Goal: Transaction & Acquisition: Purchase product/service

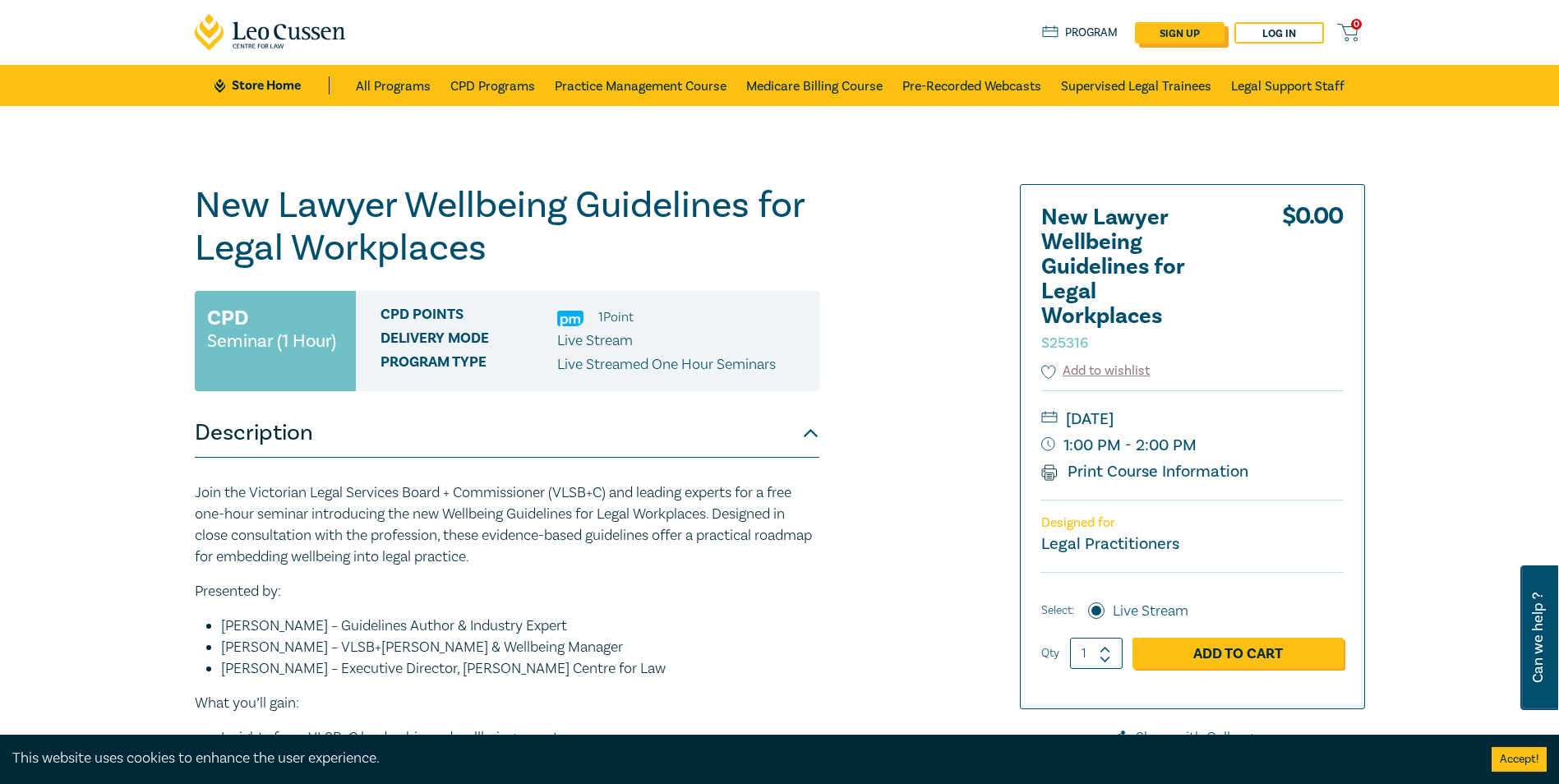
click at [1194, 37] on link "sign up" at bounding box center [1179, 33] width 89 height 22
select select "AU"
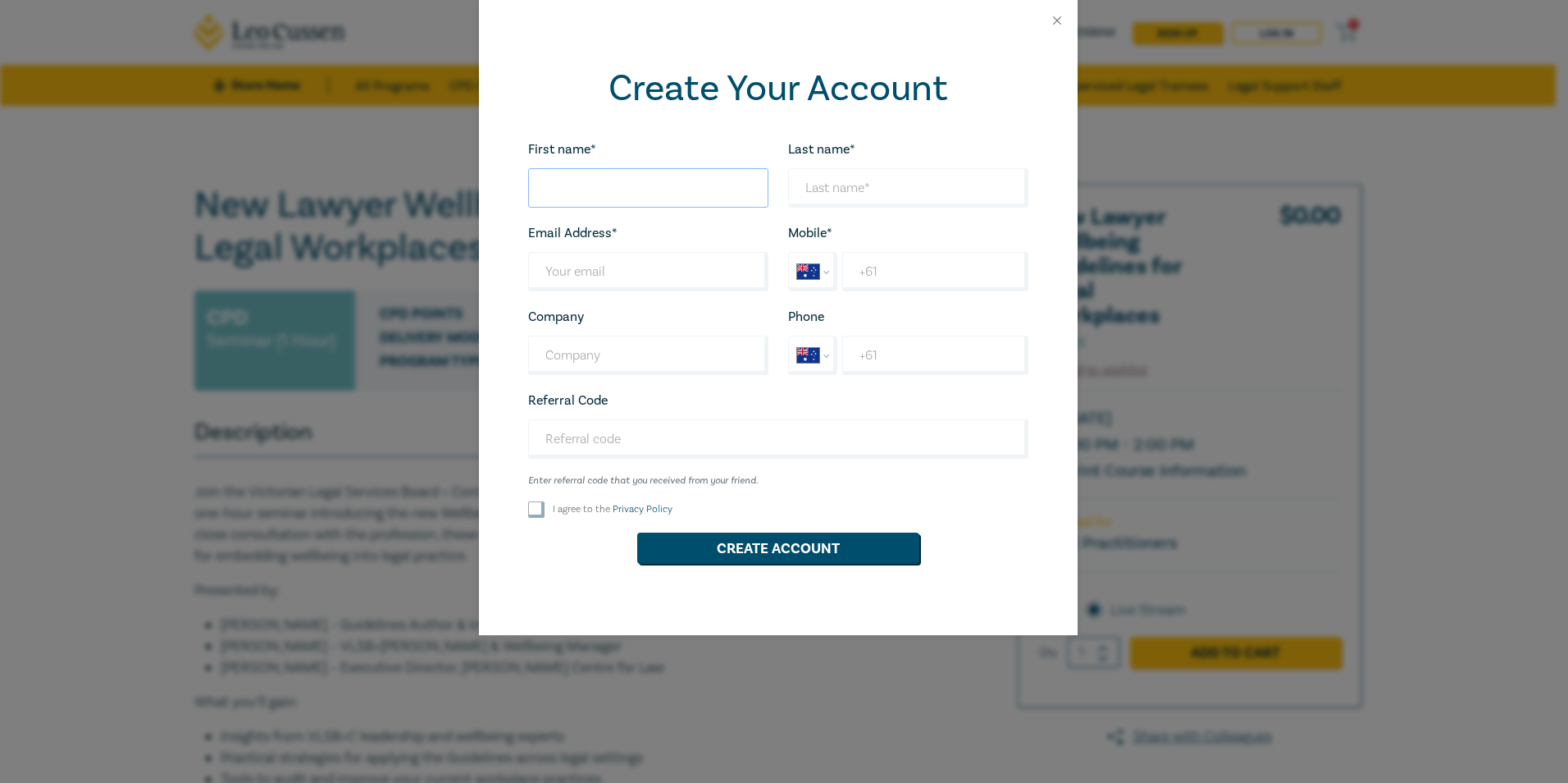
click at [585, 187] on input "First name*" at bounding box center [648, 188] width 240 height 40
type input "e"
type input "E"
click at [1226, 125] on div "Create Your Account First name* E Looks good! Last name* Looks good! Email Addr…" at bounding box center [784, 391] width 1568 height 783
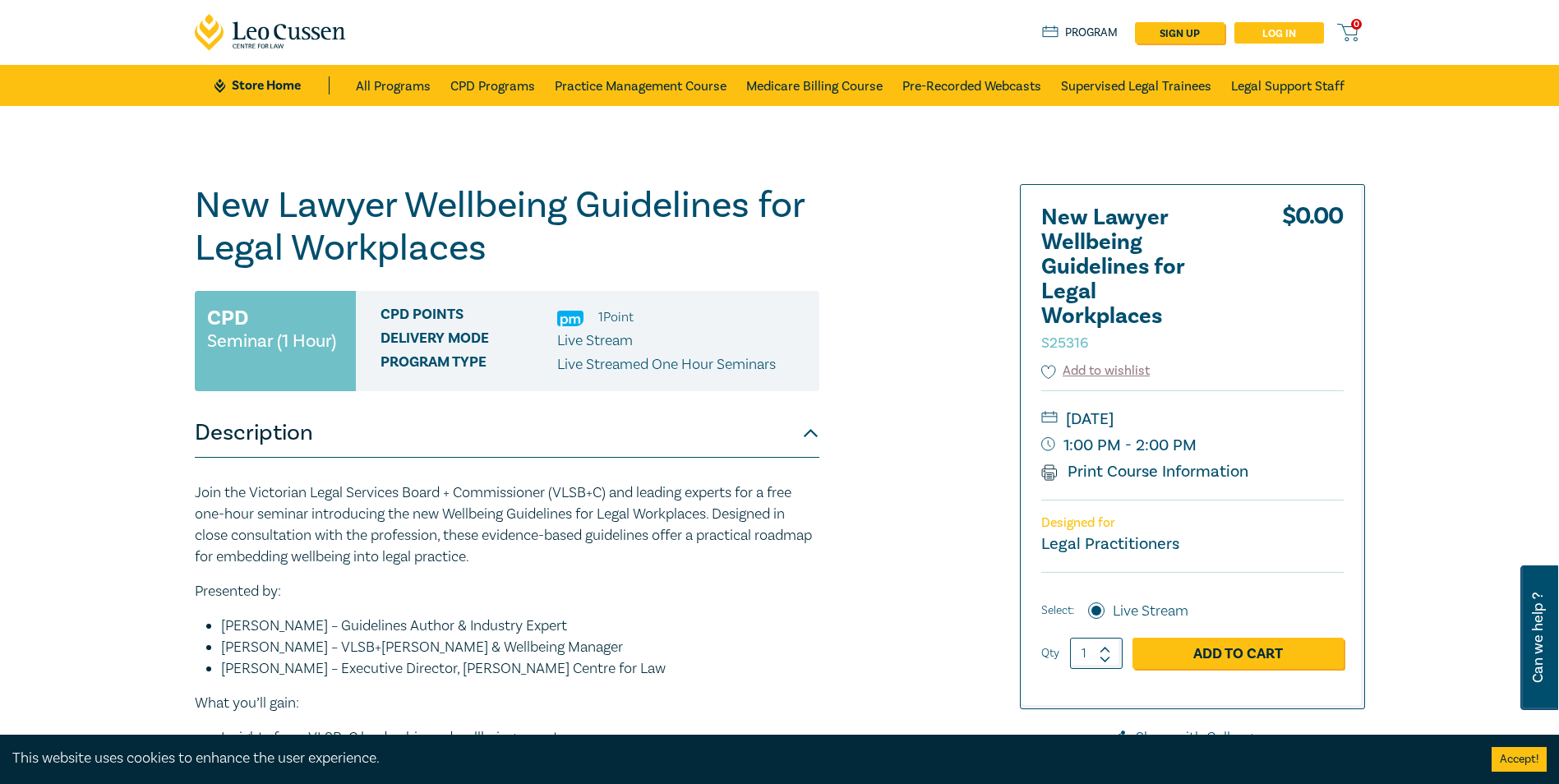
click at [1267, 39] on link "Log in" at bounding box center [1279, 33] width 89 height 22
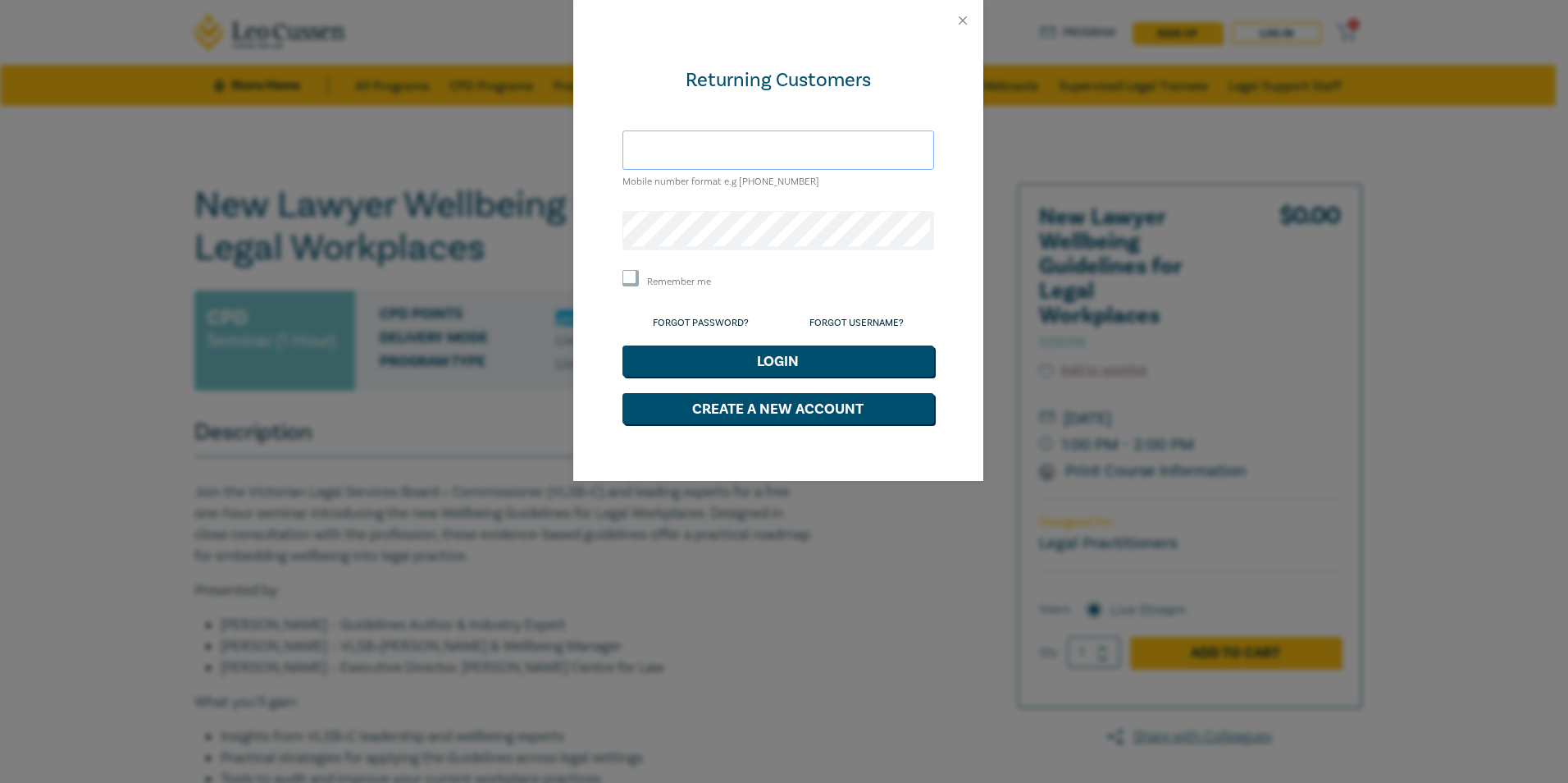
click at [708, 142] on input "text" at bounding box center [778, 150] width 312 height 40
click at [766, 94] on form "Returning Customers Mobile number format e.g +61 000000000 Remember me Forgot P…" at bounding box center [778, 246] width 312 height 357
click at [758, 151] on input "text" at bounding box center [778, 150] width 312 height 40
type input "[EMAIL_ADDRESS][DOMAIN_NAME]"
click at [577, 223] on div "Returning Customers elled@sblawpartners.com.au Mobile number format e.g +61 000…" at bounding box center [777, 261] width 410 height 440
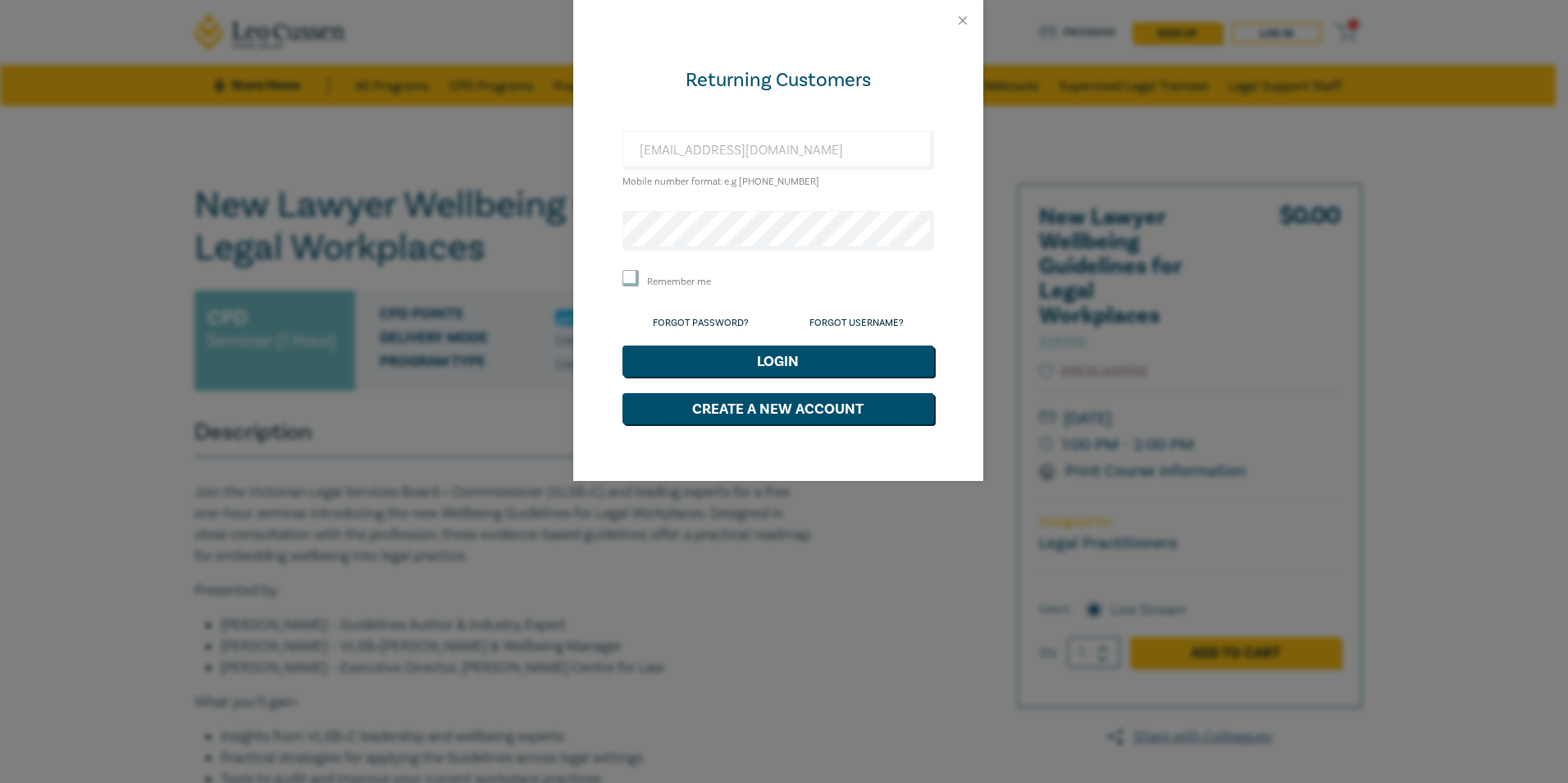
click at [631, 269] on form "Returning Customers elled@sblawpartners.com.au Mobile number format e.g +61 000…" at bounding box center [778, 246] width 312 height 357
click at [629, 274] on input "Remember me" at bounding box center [630, 278] width 16 height 16
checkbox input "true"
click at [748, 351] on button "Login" at bounding box center [778, 360] width 312 height 32
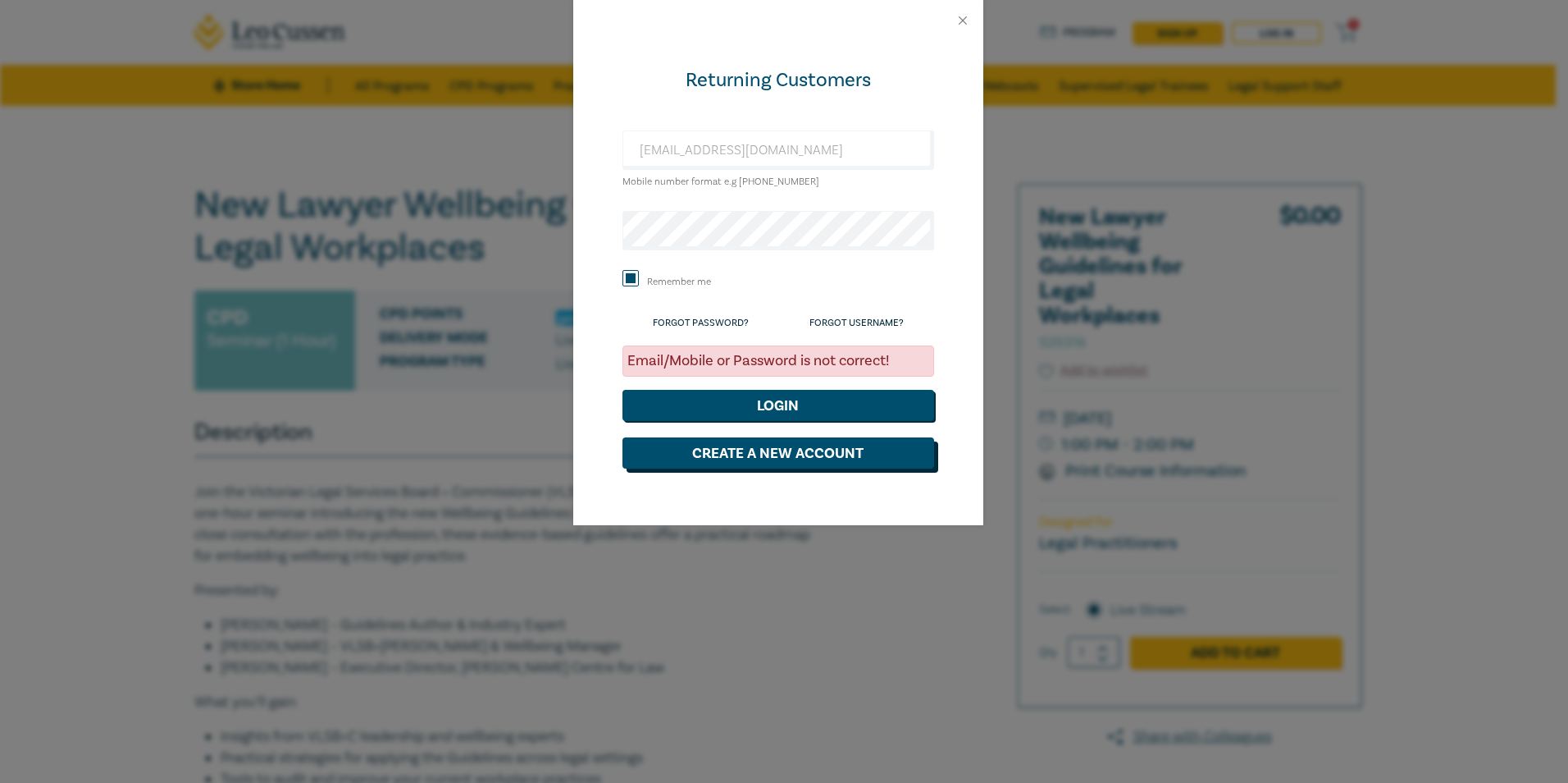
click at [804, 455] on button "Create a New Account" at bounding box center [778, 452] width 312 height 32
select select "AU"
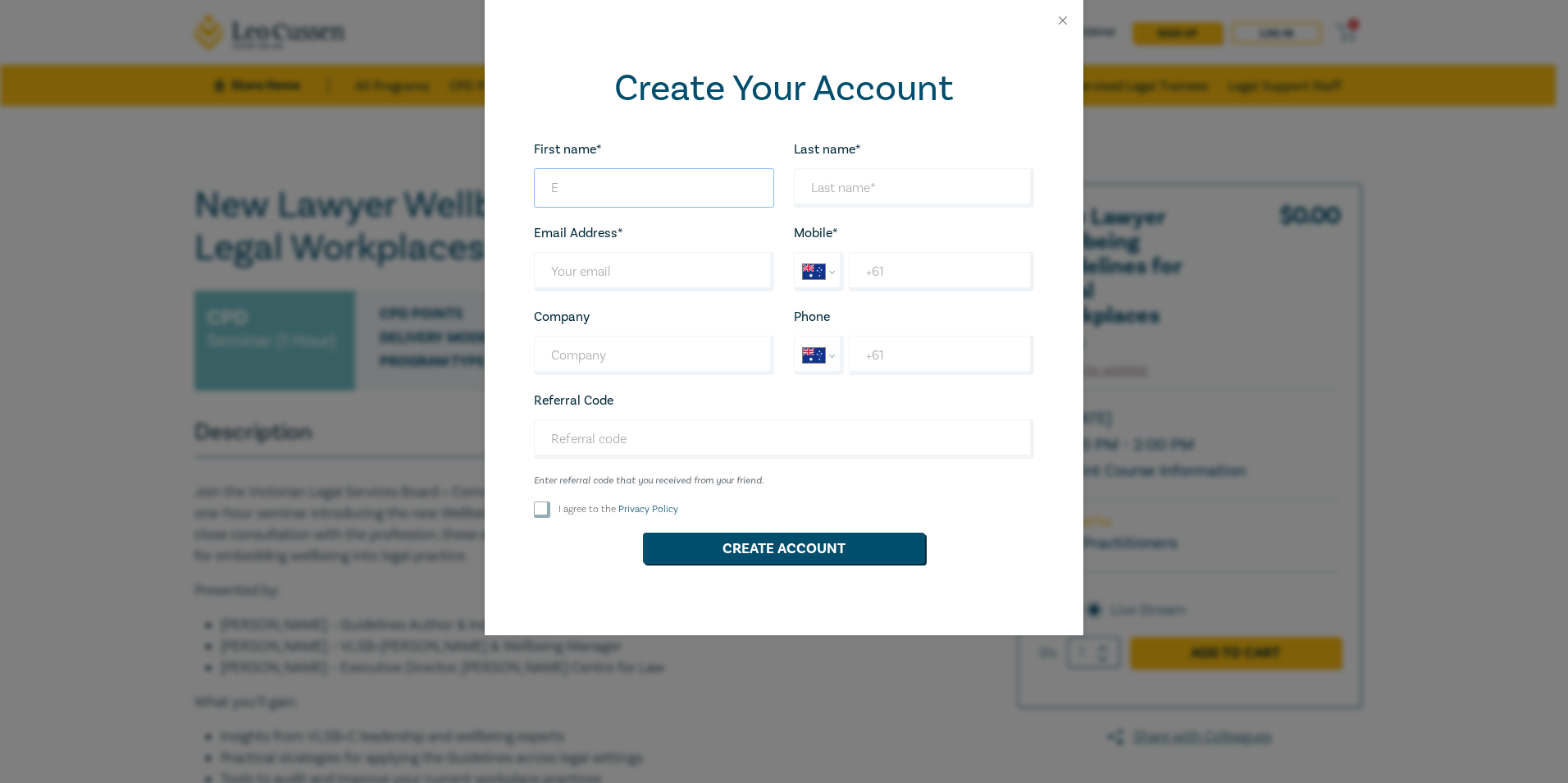
click at [616, 179] on input "E" at bounding box center [654, 188] width 240 height 40
type input "Elle"
type input "[PERSON_NAME]"
type input "elled@sblawpartners.com.au"
click at [908, 270] on input "+61" at bounding box center [941, 272] width 186 height 40
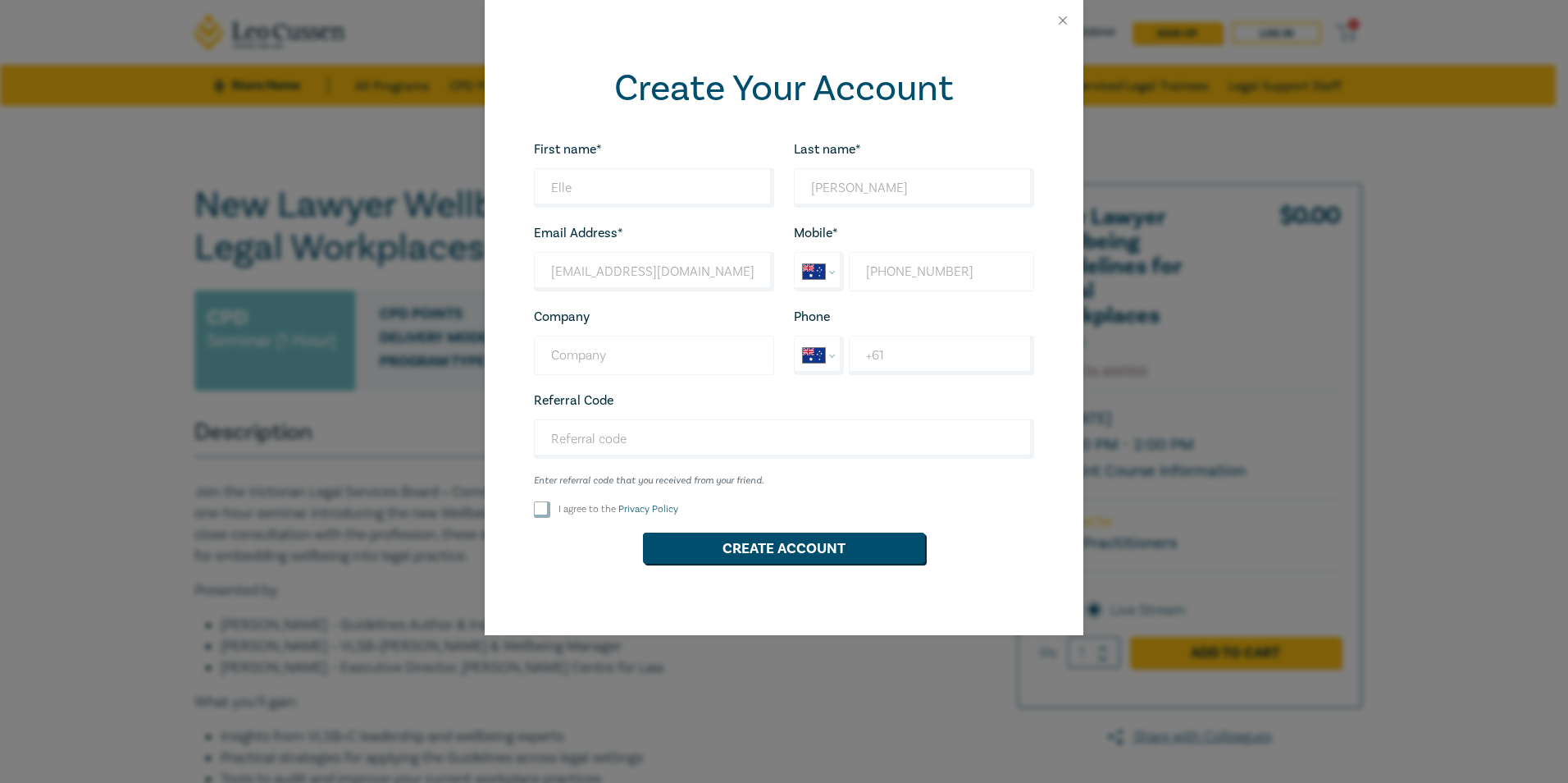
type input "+61 407 103 103"
click at [638, 352] on input "Company" at bounding box center [654, 355] width 240 height 40
type input "Scomparin & [PERSON_NAME] Law Partners"
click at [550, 505] on div "I agree to the Privacy Policy" at bounding box center [654, 509] width 240 height 16
click at [537, 514] on input "I agree to the Privacy Policy" at bounding box center [542, 509] width 16 height 16
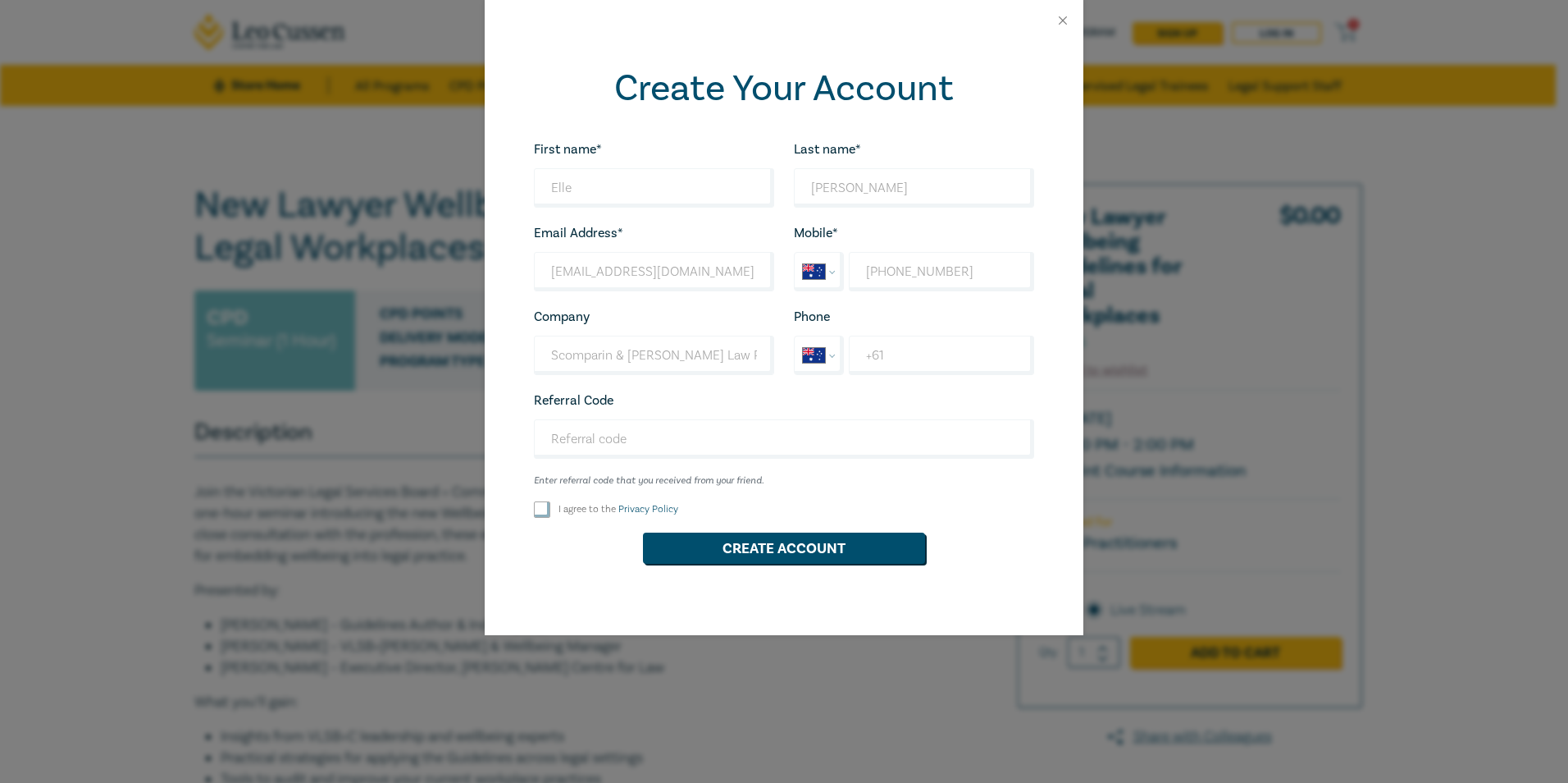
checkbox input "true"
click at [807, 547] on button "Create Account" at bounding box center [784, 548] width 282 height 32
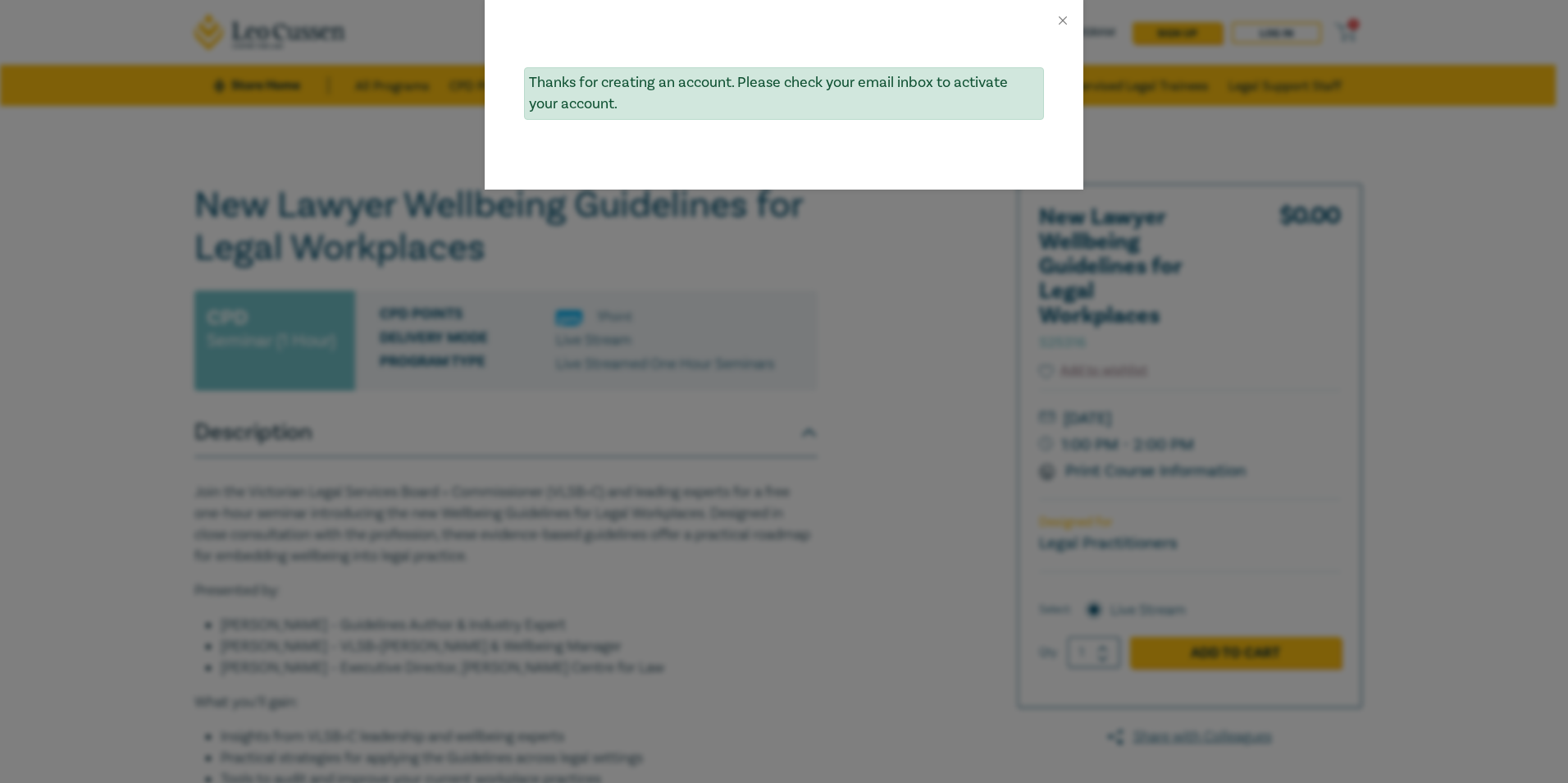
click at [1401, 325] on div "Thanks for creating an account. Please check your email inbox to activate your …" at bounding box center [784, 391] width 1568 height 783
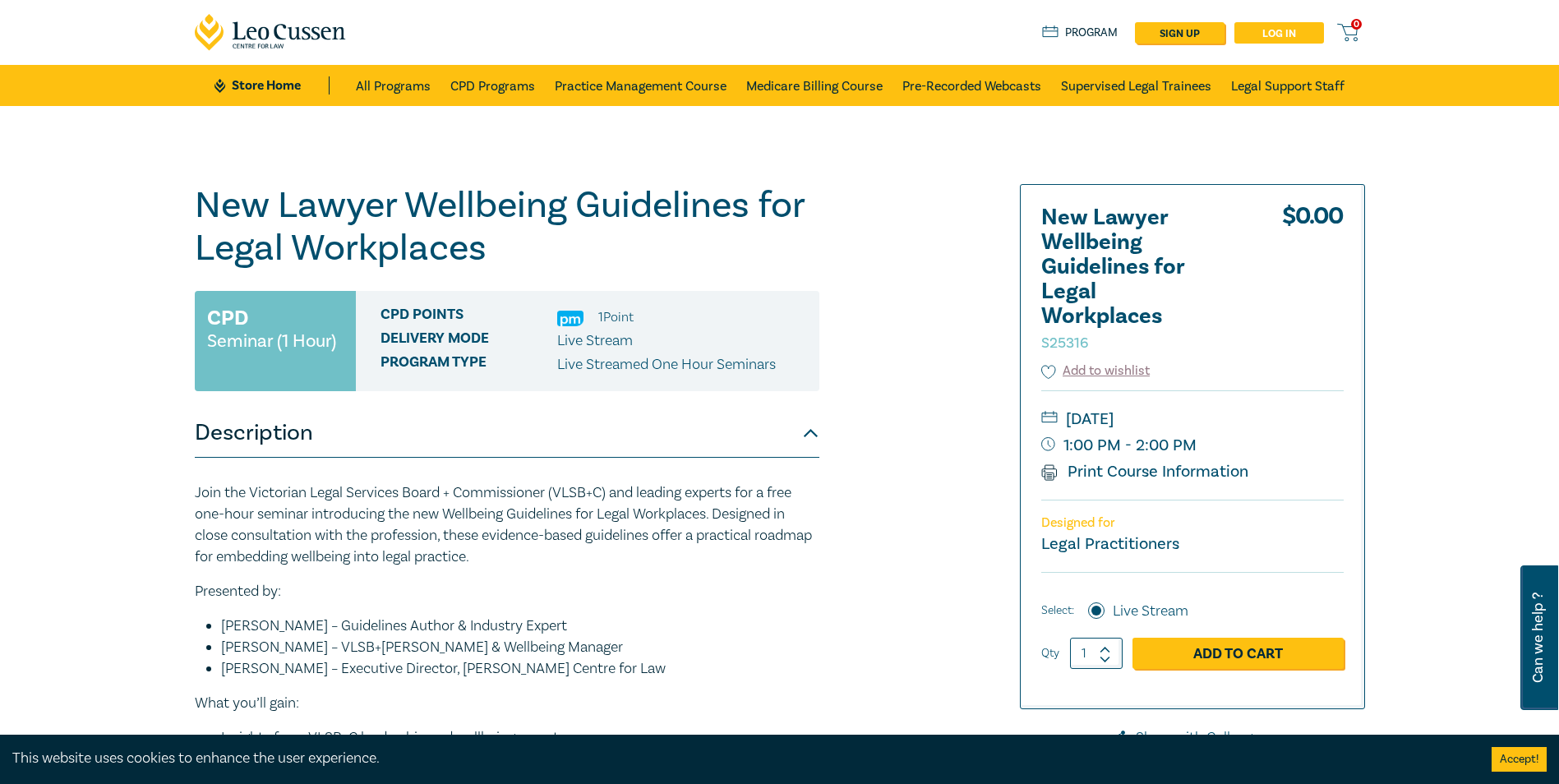
click at [1295, 23] on link "Log in" at bounding box center [1279, 33] width 89 height 22
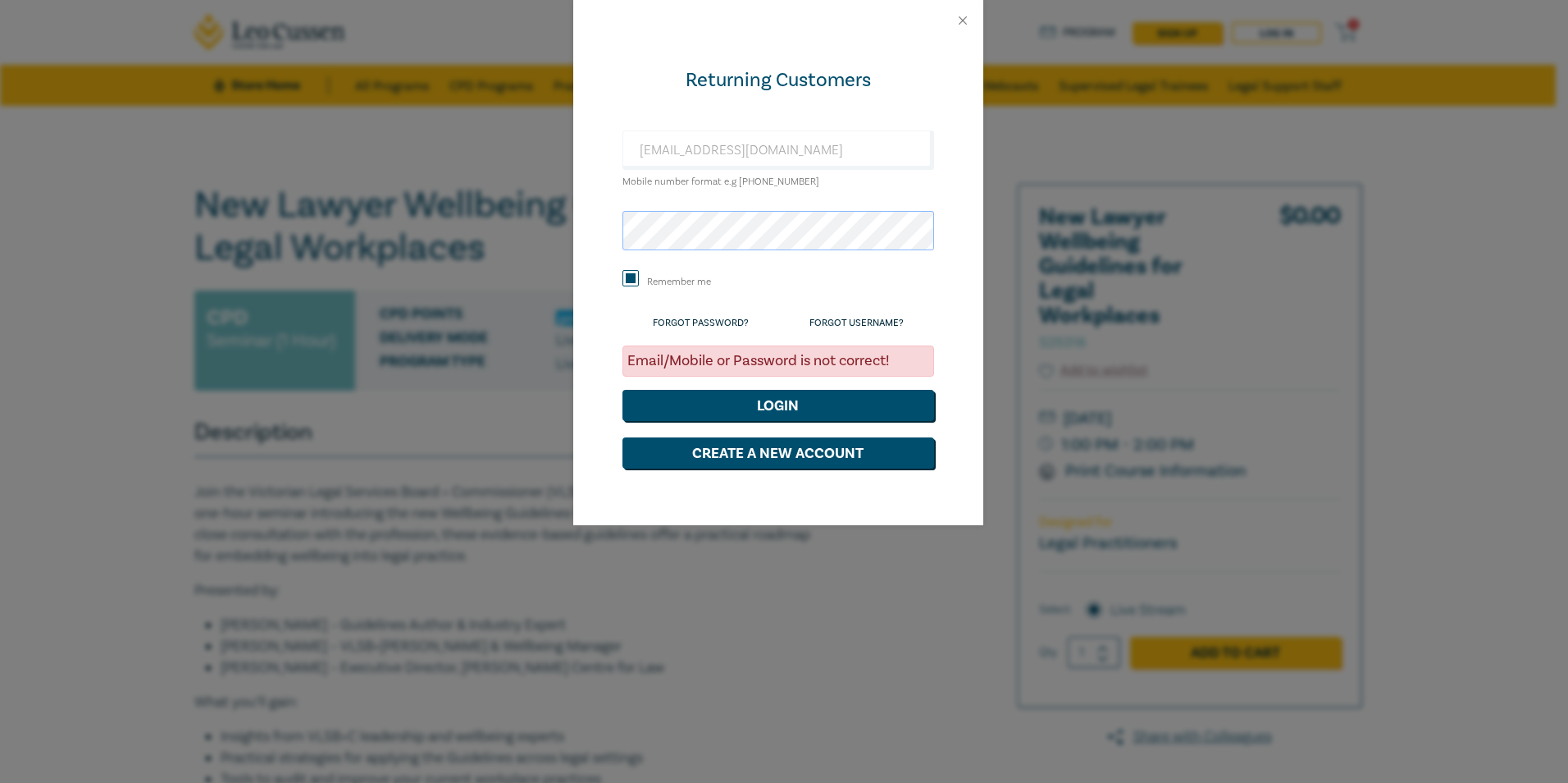
click at [587, 231] on div "Returning Customers elled@sblawpartners.com.au Mobile number format e.g +61 000…" at bounding box center [777, 283] width 410 height 484
click at [948, 316] on div "Returning Customers elled@sblawpartners.com.au Mobile number format e.g +61 000…" at bounding box center [777, 283] width 410 height 484
click at [846, 400] on button "Login" at bounding box center [778, 405] width 312 height 32
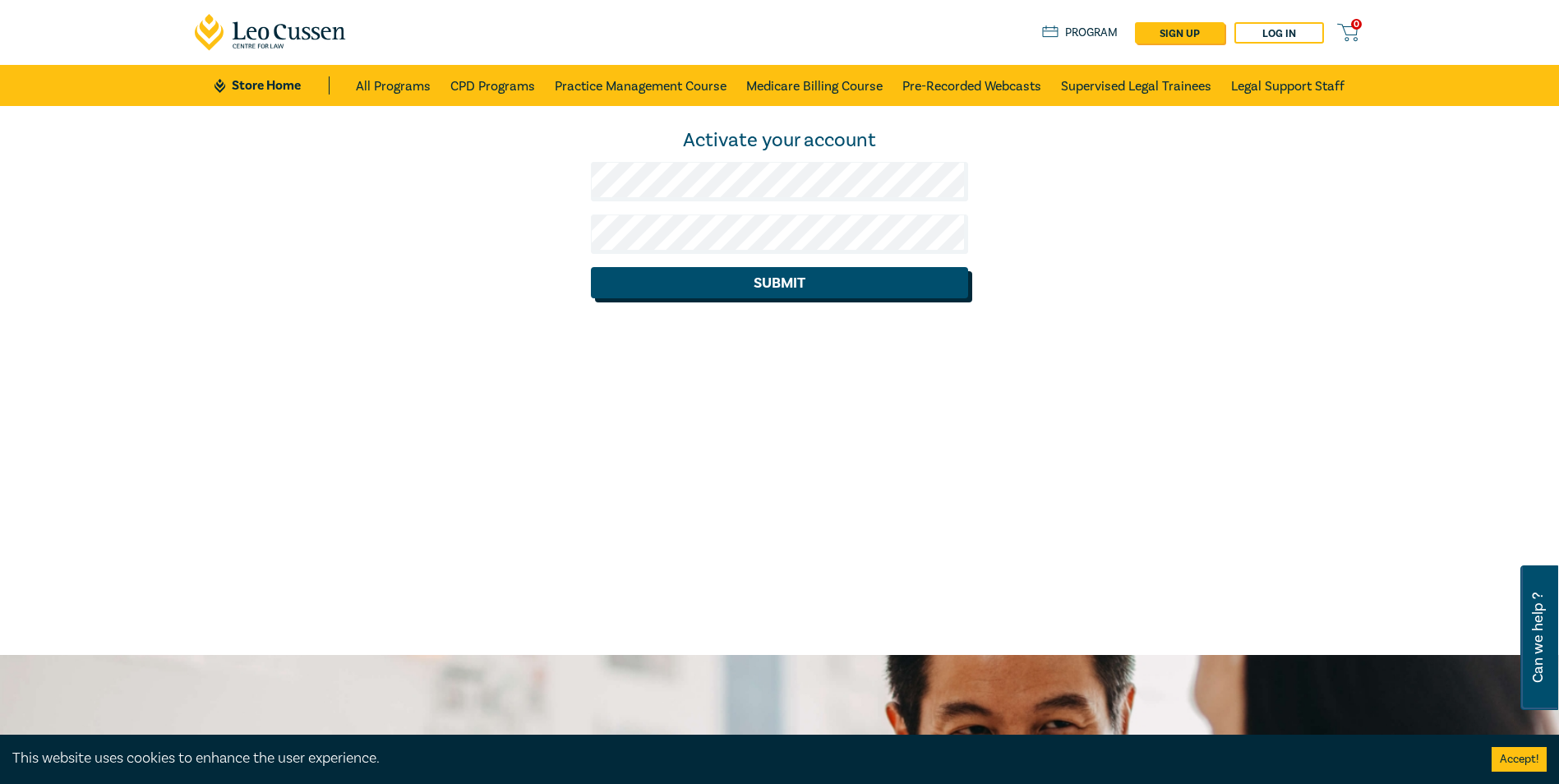
click at [926, 281] on button "Submit" at bounding box center [780, 282] width 377 height 32
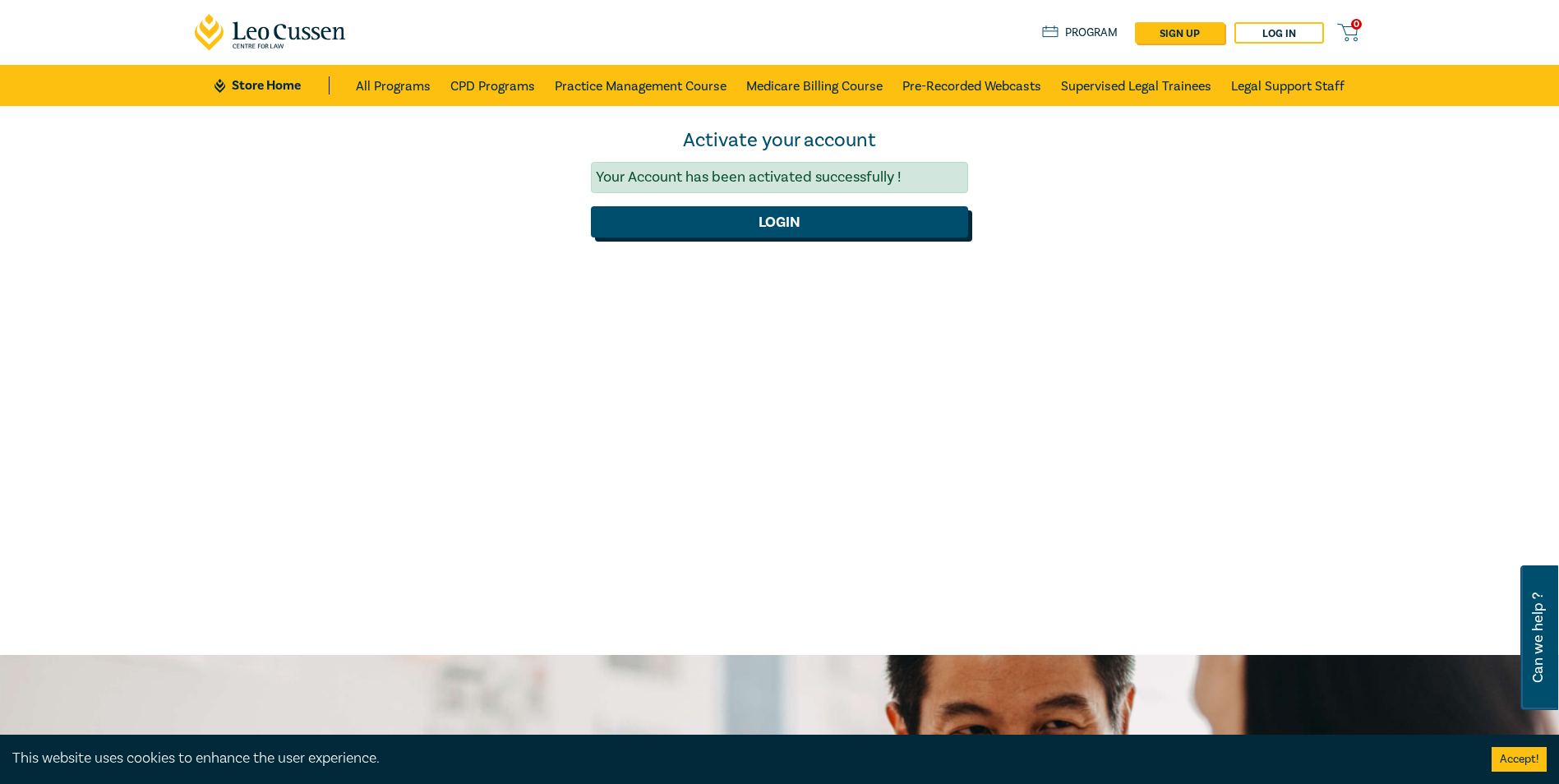
click at [822, 224] on button "Login" at bounding box center [780, 222] width 377 height 32
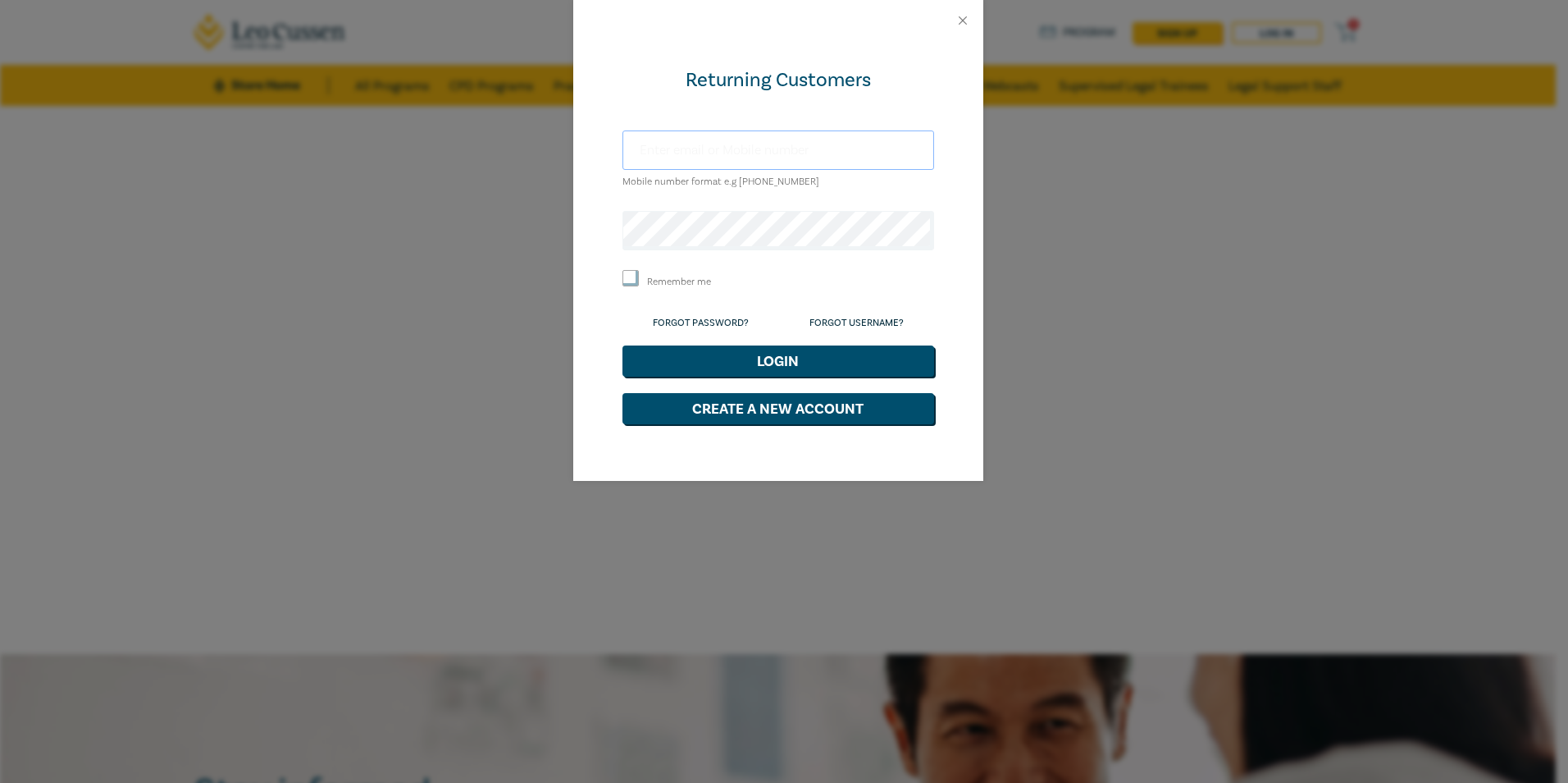
type input "[EMAIL_ADDRESS][DOMAIN_NAME]"
click at [684, 283] on label "Remember me" at bounding box center [678, 281] width 64 height 14
click at [639, 283] on input "Remember me" at bounding box center [630, 278] width 16 height 16
checkbox input "true"
click at [774, 357] on button "Login" at bounding box center [778, 360] width 312 height 32
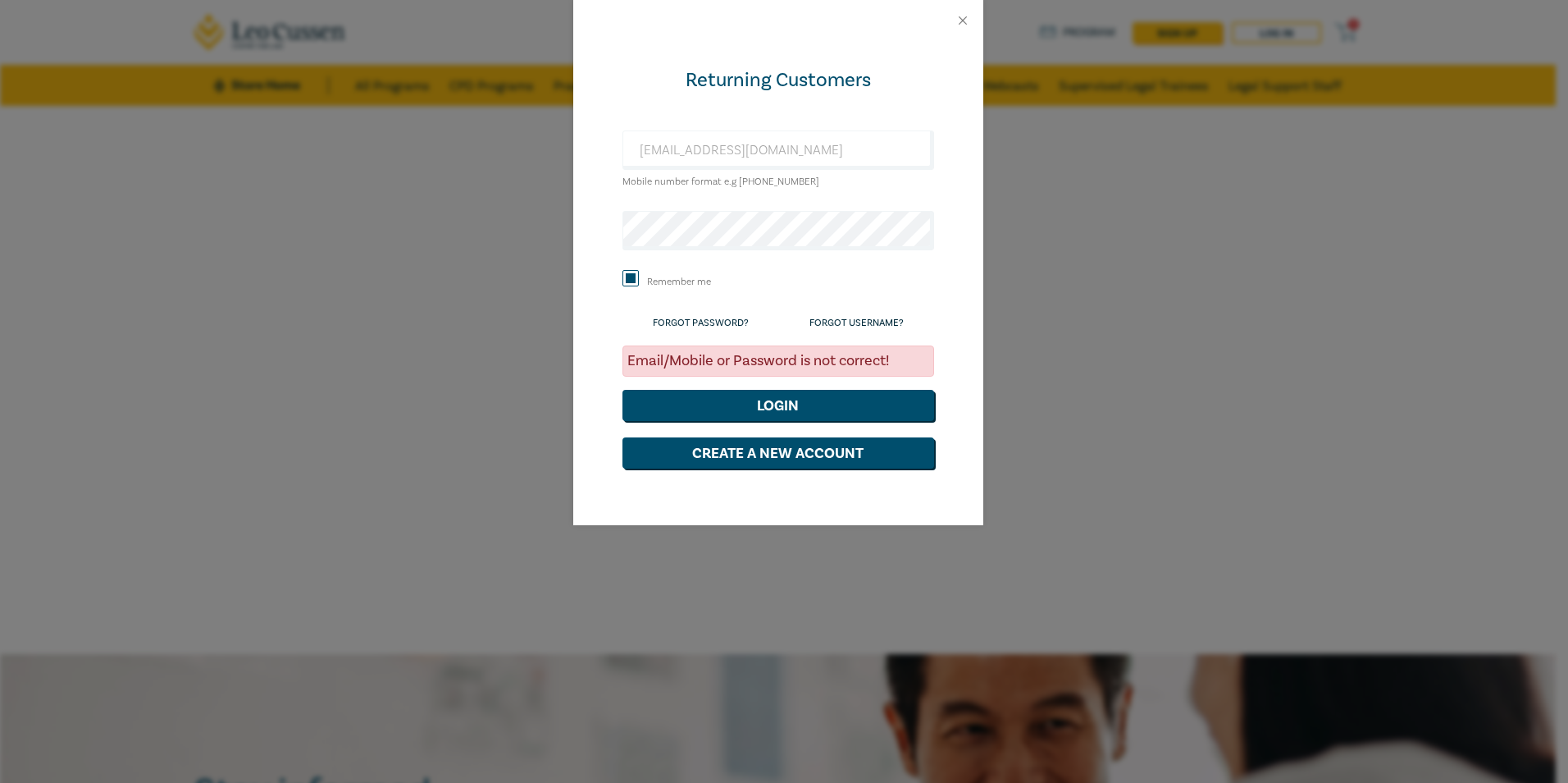
drag, startPoint x: 1194, startPoint y: 207, endPoint x: 1153, endPoint y: 160, distance: 62.4
click at [1194, 205] on div "Returning Customers elled@sblawpartners.com.au Mobile number format e.g +61 000…" at bounding box center [784, 391] width 1568 height 783
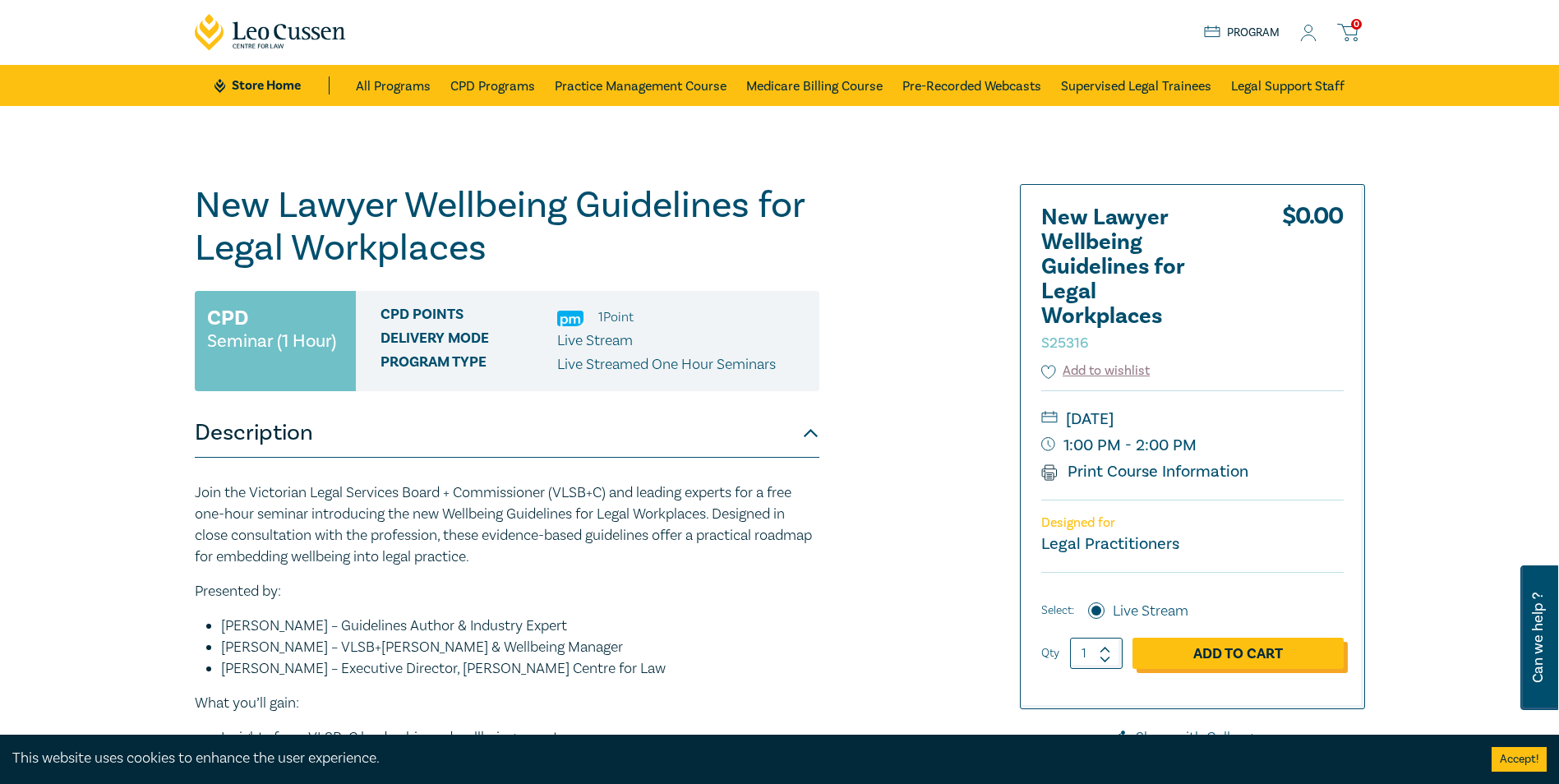
click at [1258, 650] on link "Add to Cart" at bounding box center [1239, 653] width 211 height 32
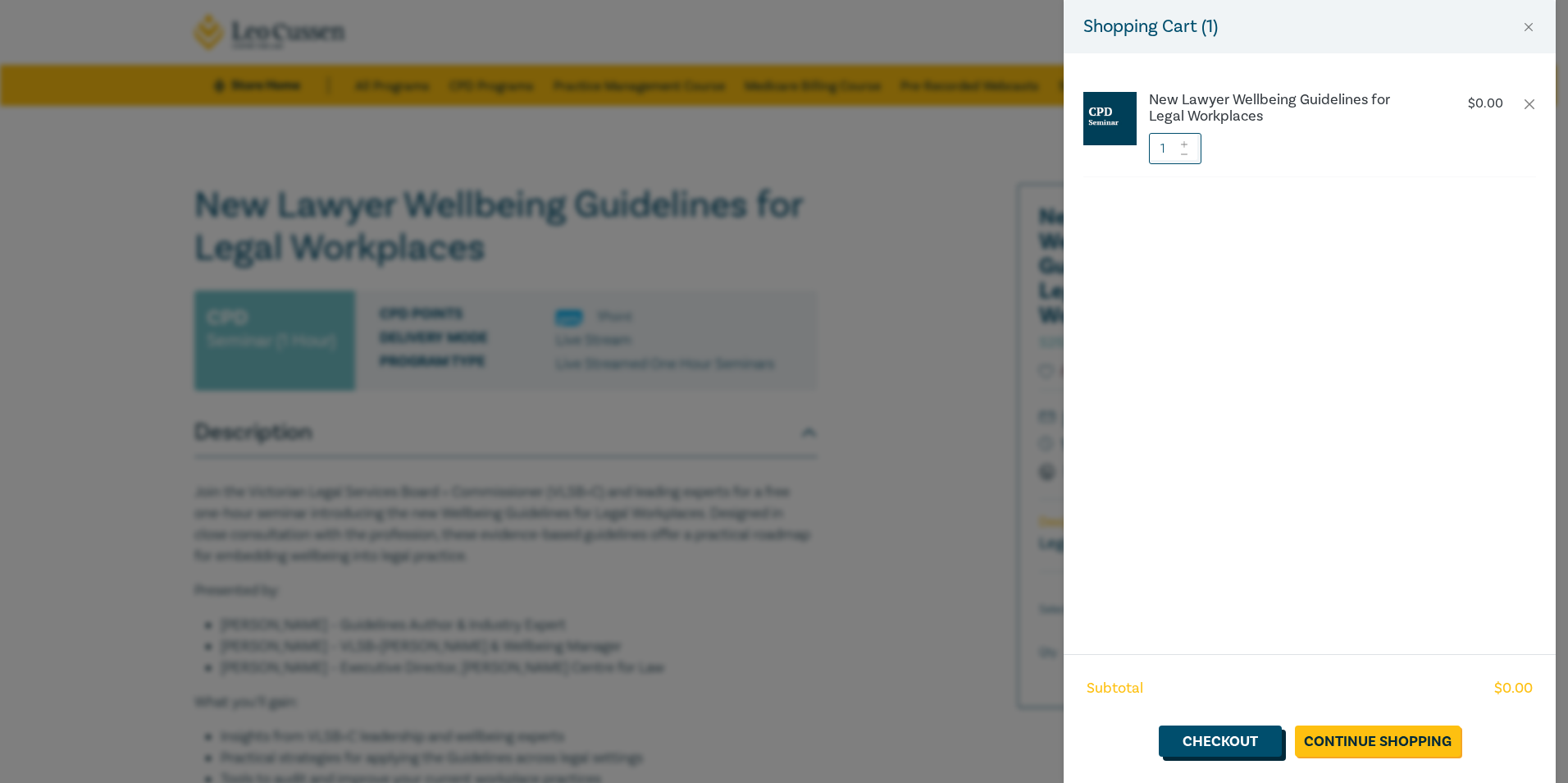
click at [1240, 737] on link "Checkout" at bounding box center [1220, 741] width 123 height 32
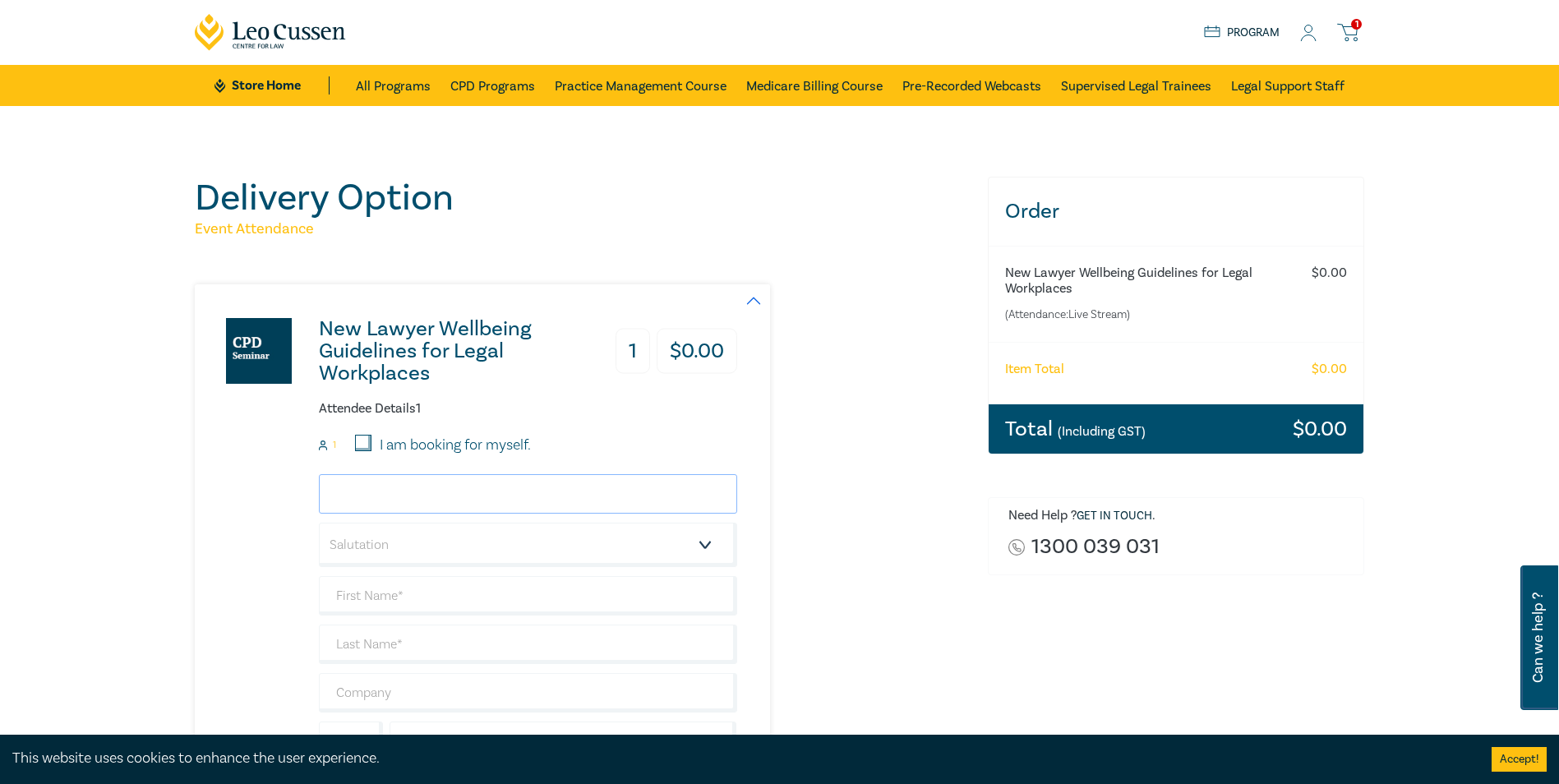
click at [487, 484] on input "email" at bounding box center [527, 493] width 418 height 40
type input "[EMAIL_ADDRESS][DOMAIN_NAME]"
type input "Elle"
type input "Dagres"
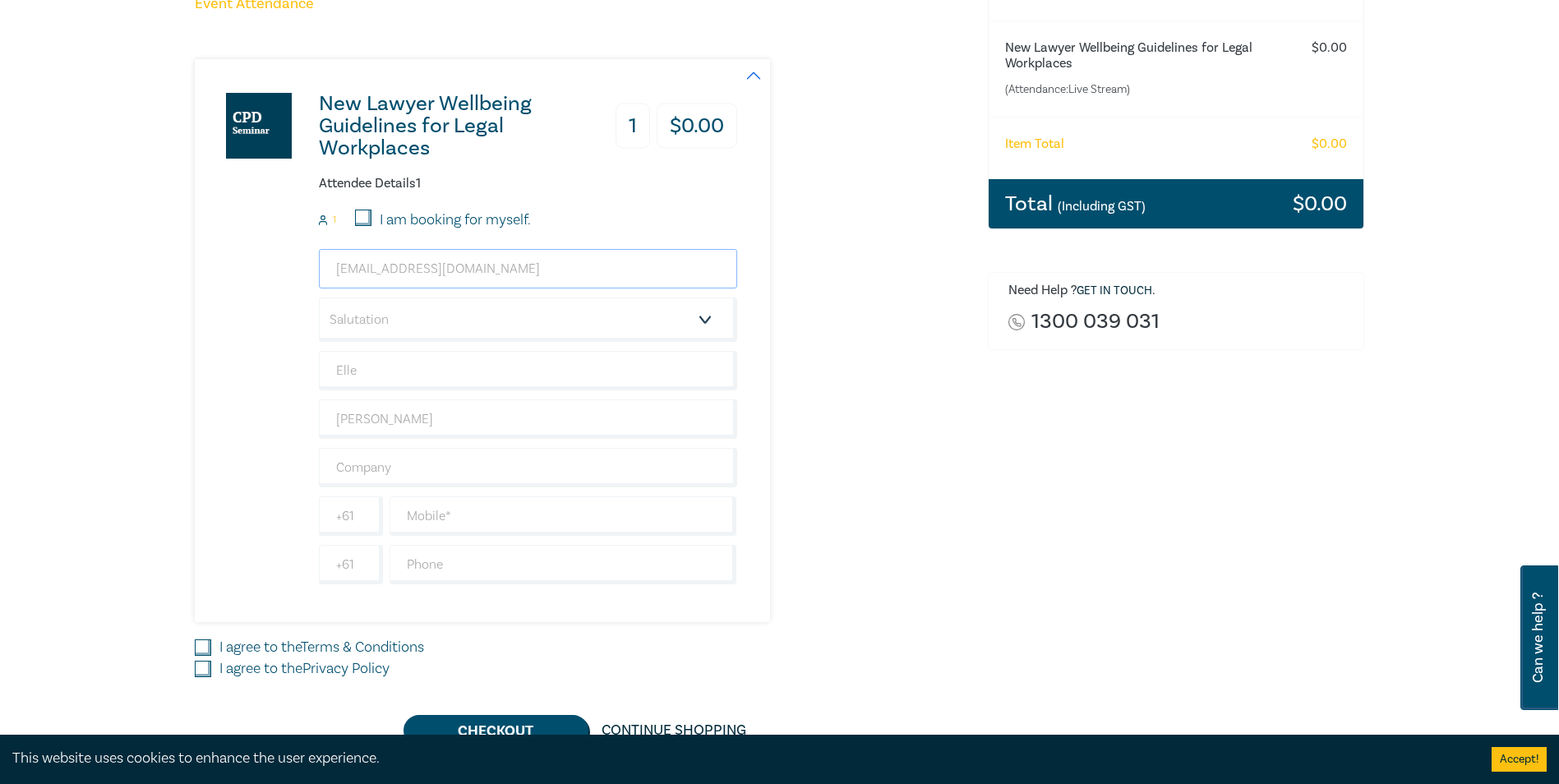
scroll to position [246, 0]
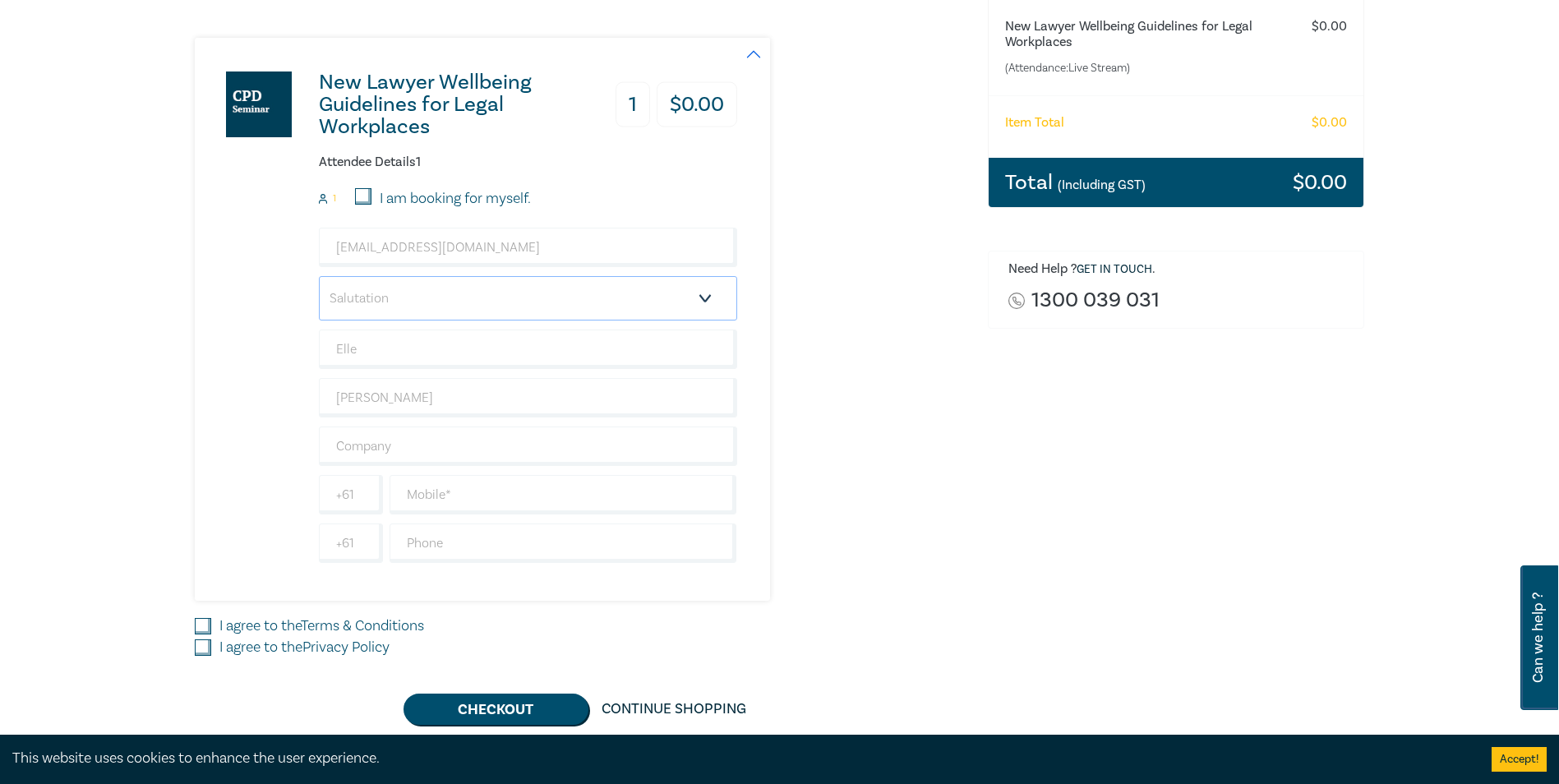
click at [589, 297] on select "Salutation Mr. Mrs. Ms. Miss Dr. Prof. Other" at bounding box center [527, 298] width 418 height 44
select select "Miss"
click at [319, 276] on select "Salutation Mr. Mrs. Ms. Miss Dr. Prof. Other" at bounding box center [527, 298] width 418 height 44
click at [568, 494] on input "text" at bounding box center [563, 494] width 348 height 40
type input "407103103"
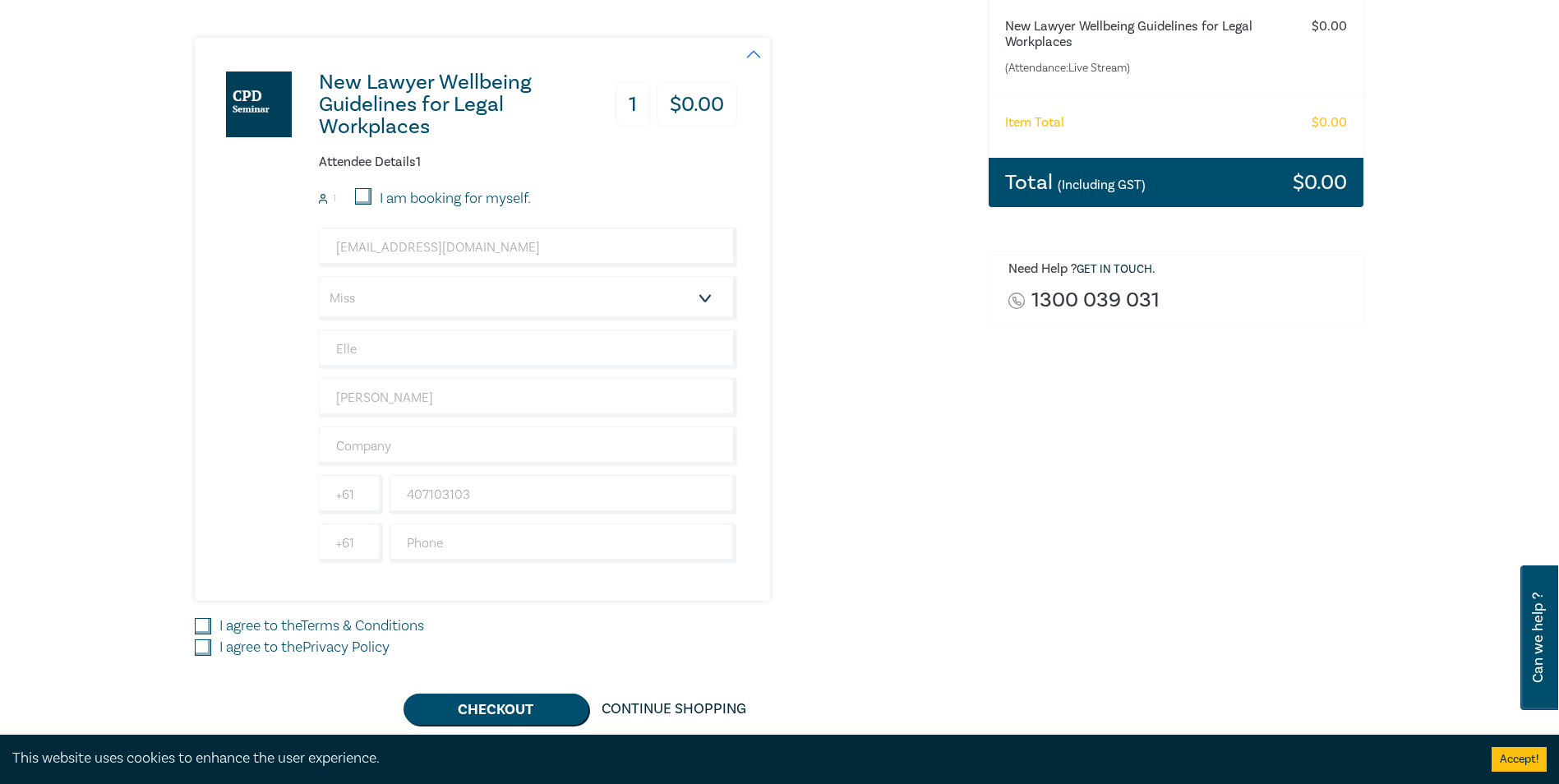
click at [1227, 457] on div "Order New Lawyer Wellbeing Guidelines for Legal Workplaces (Attendance: Live St…" at bounding box center [1177, 327] width 397 height 795
click at [200, 622] on input "I agree to the Terms & Conditions" at bounding box center [203, 626] width 16 height 16
checkbox input "true"
click at [207, 655] on input "I agree to the Privacy Policy" at bounding box center [203, 647] width 16 height 16
checkbox input "true"
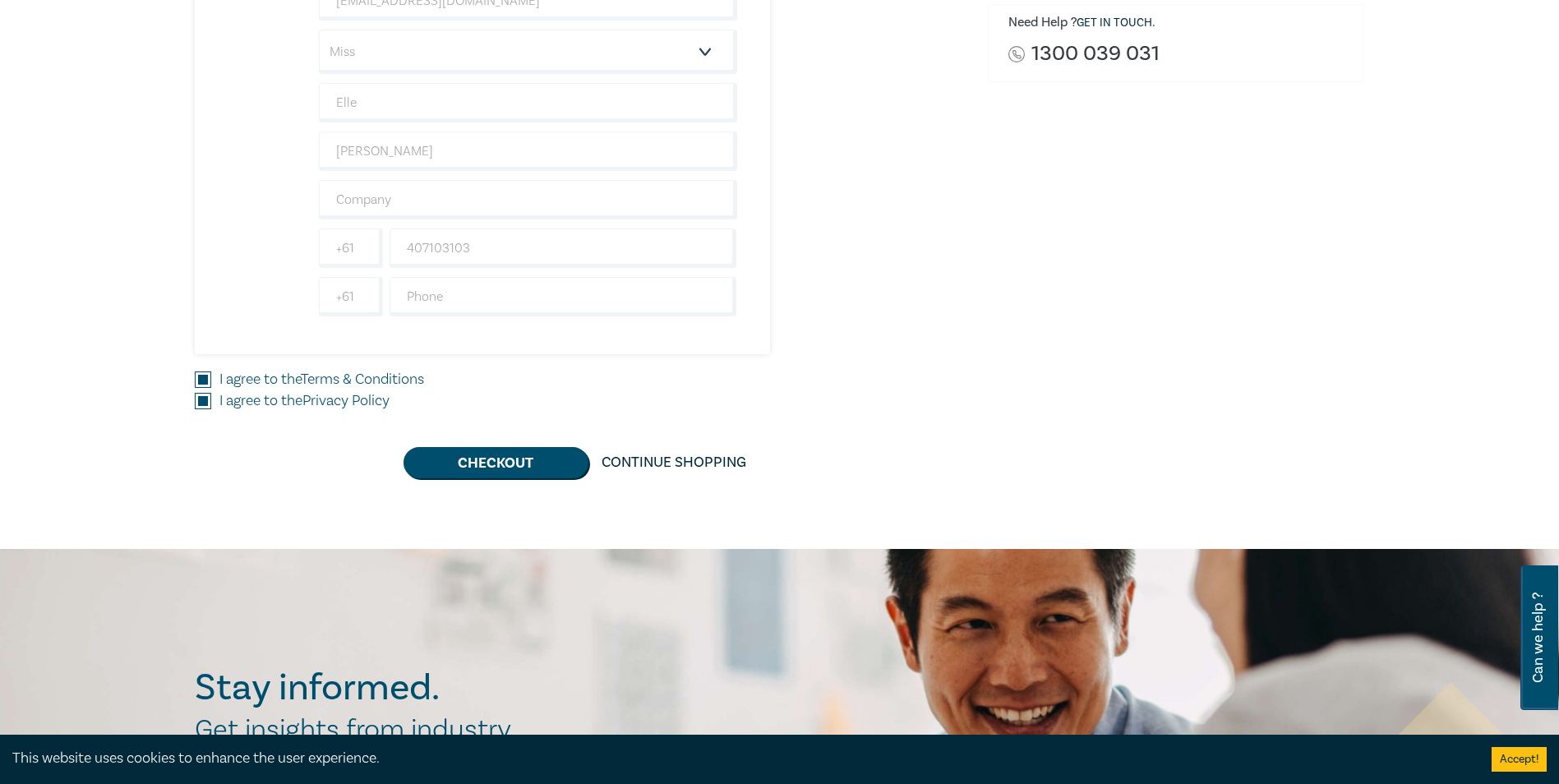
scroll to position [0, 0]
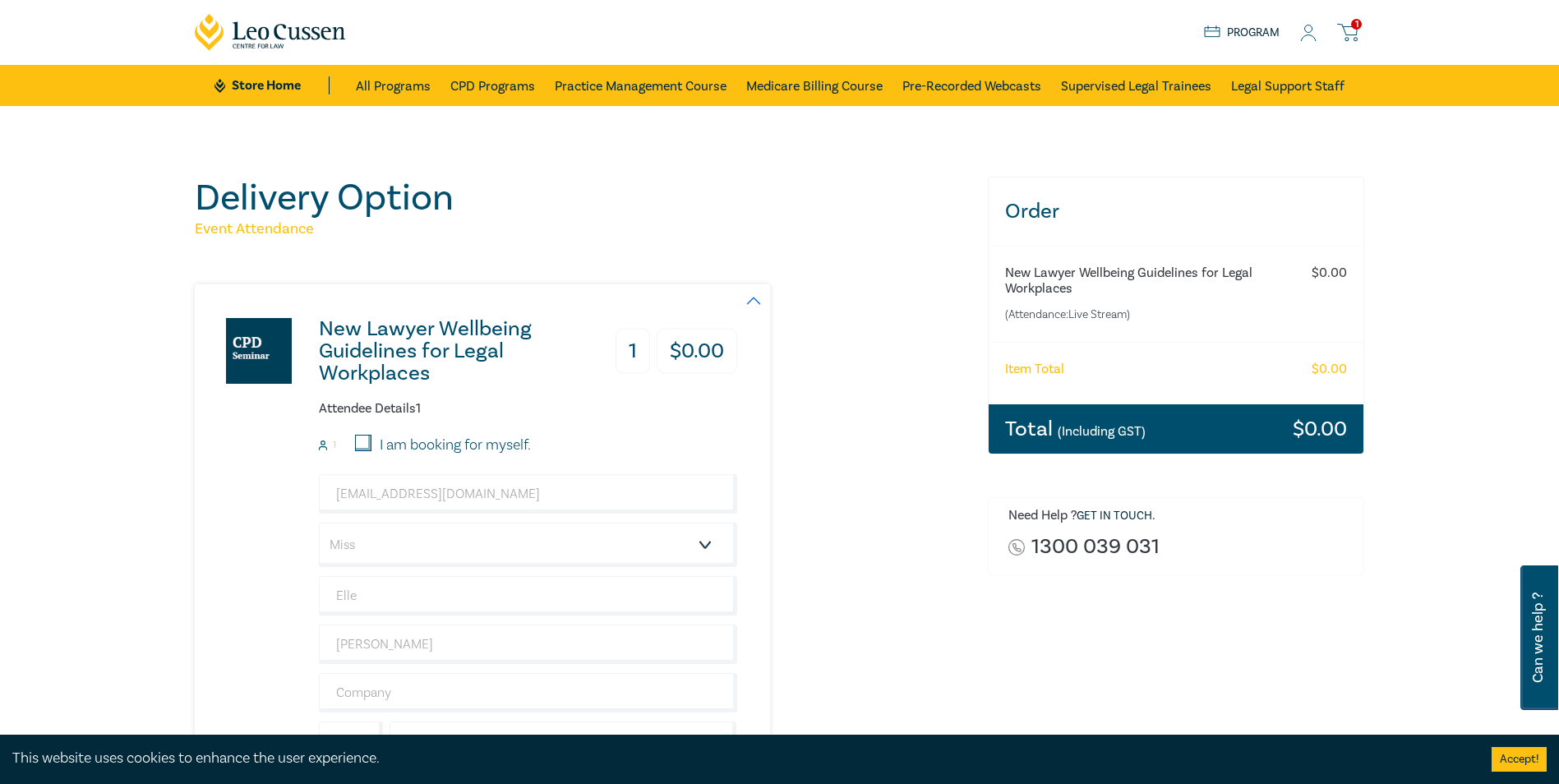
click at [363, 441] on input "I am booking for myself." at bounding box center [363, 443] width 16 height 16
checkbox input "true"
type input "Scomparin & [PERSON_NAME] Law Partners"
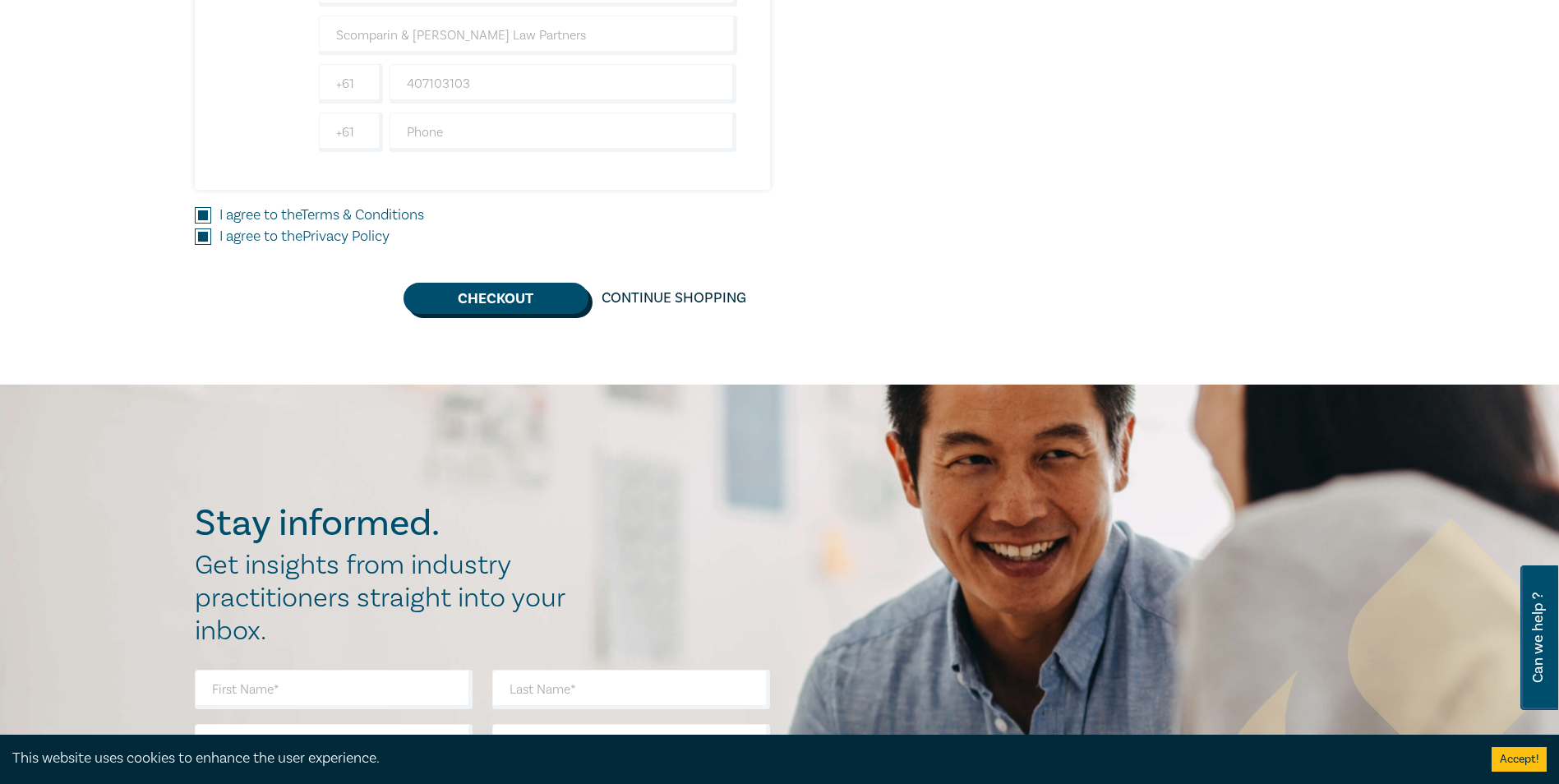
click at [523, 282] on button "Checkout" at bounding box center [496, 298] width 185 height 32
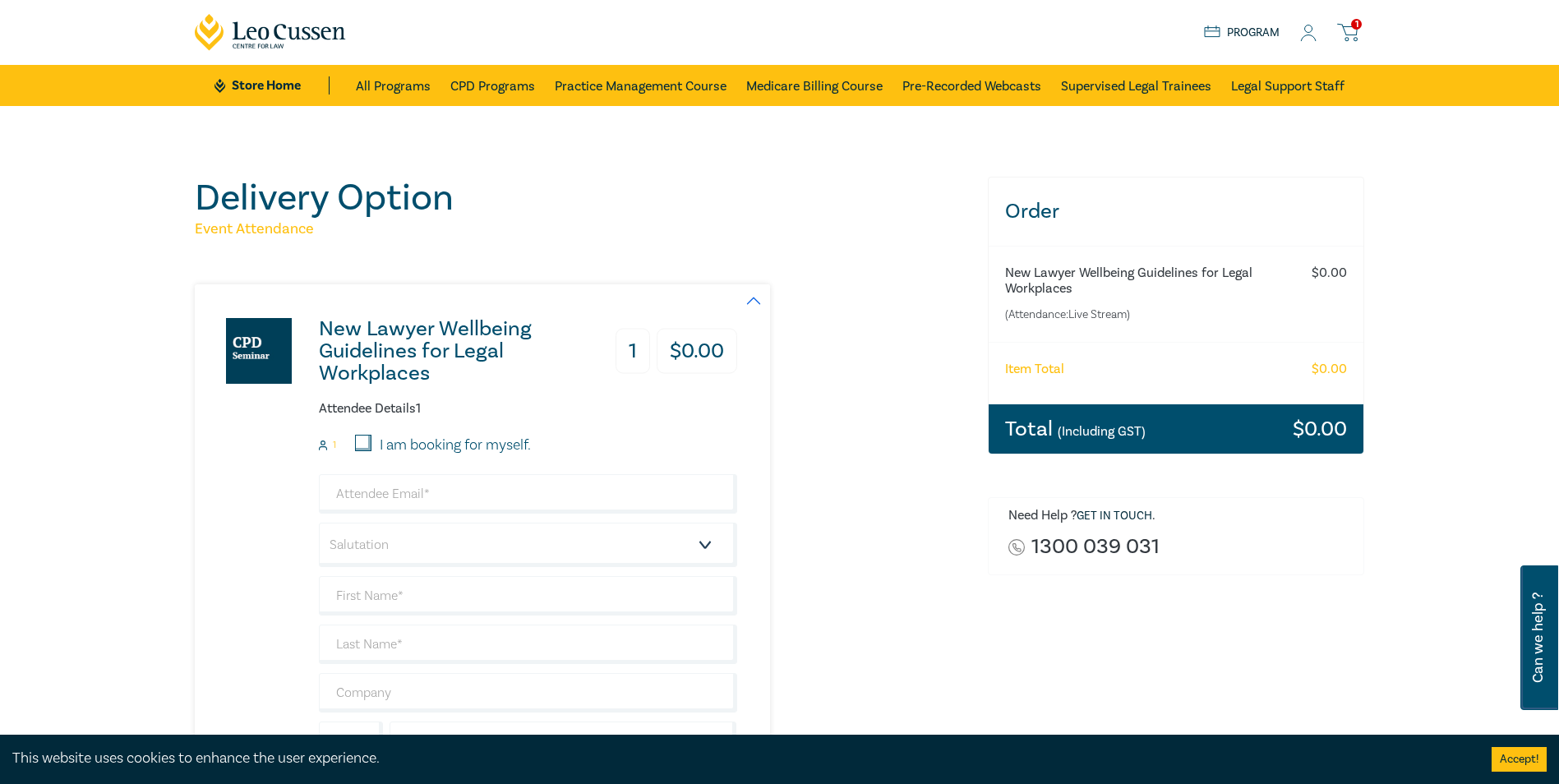
click at [1347, 32] on icon at bounding box center [1347, 32] width 21 height 21
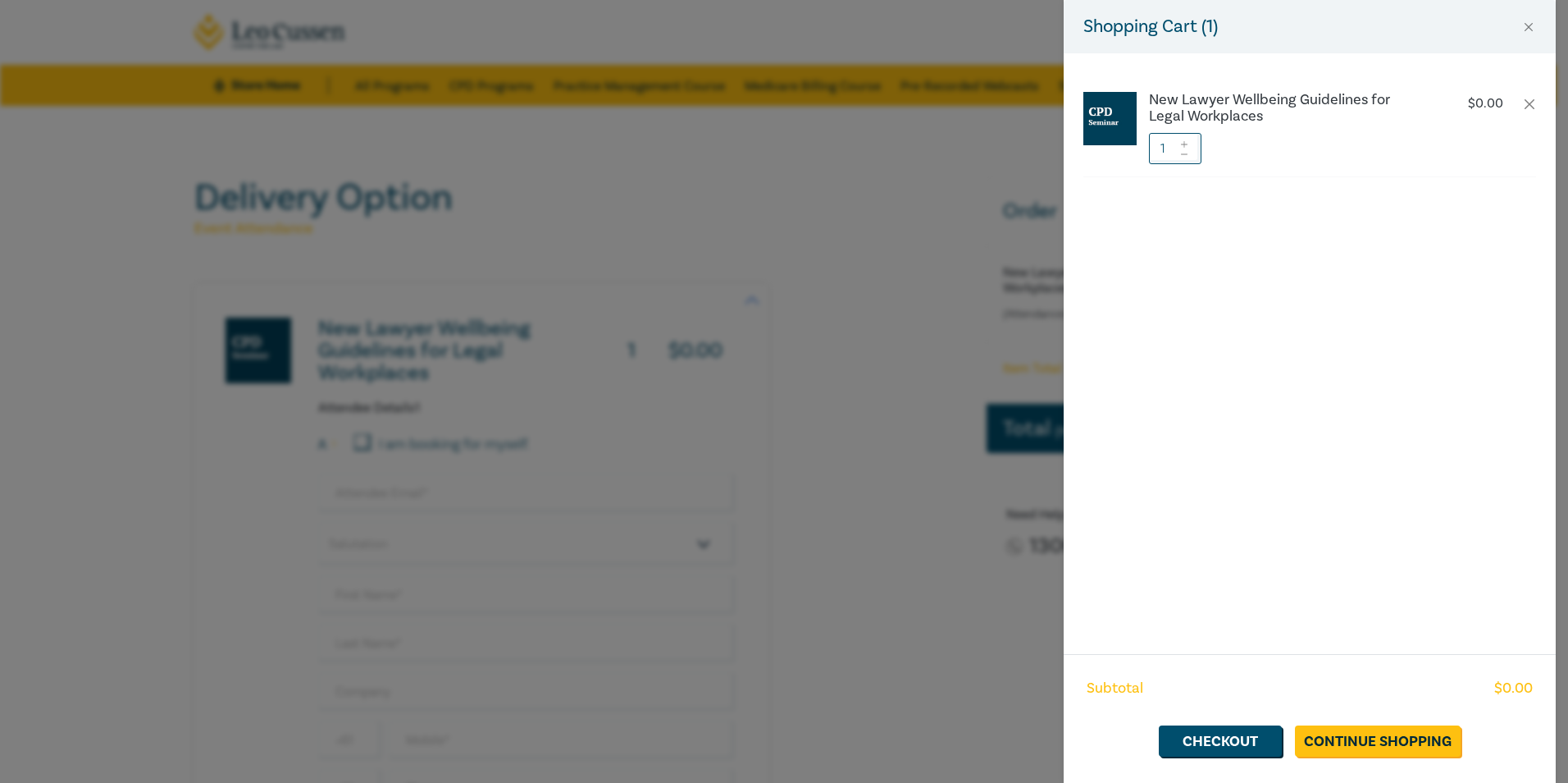
drag, startPoint x: 841, startPoint y: 293, endPoint x: 848, endPoint y: 281, distance: 13.9
click at [840, 293] on div "Shopping Cart ( 1 ) New Lawyer Wellbeing Guidelines for Legal Workplaces $ 0.00…" at bounding box center [784, 391] width 1568 height 783
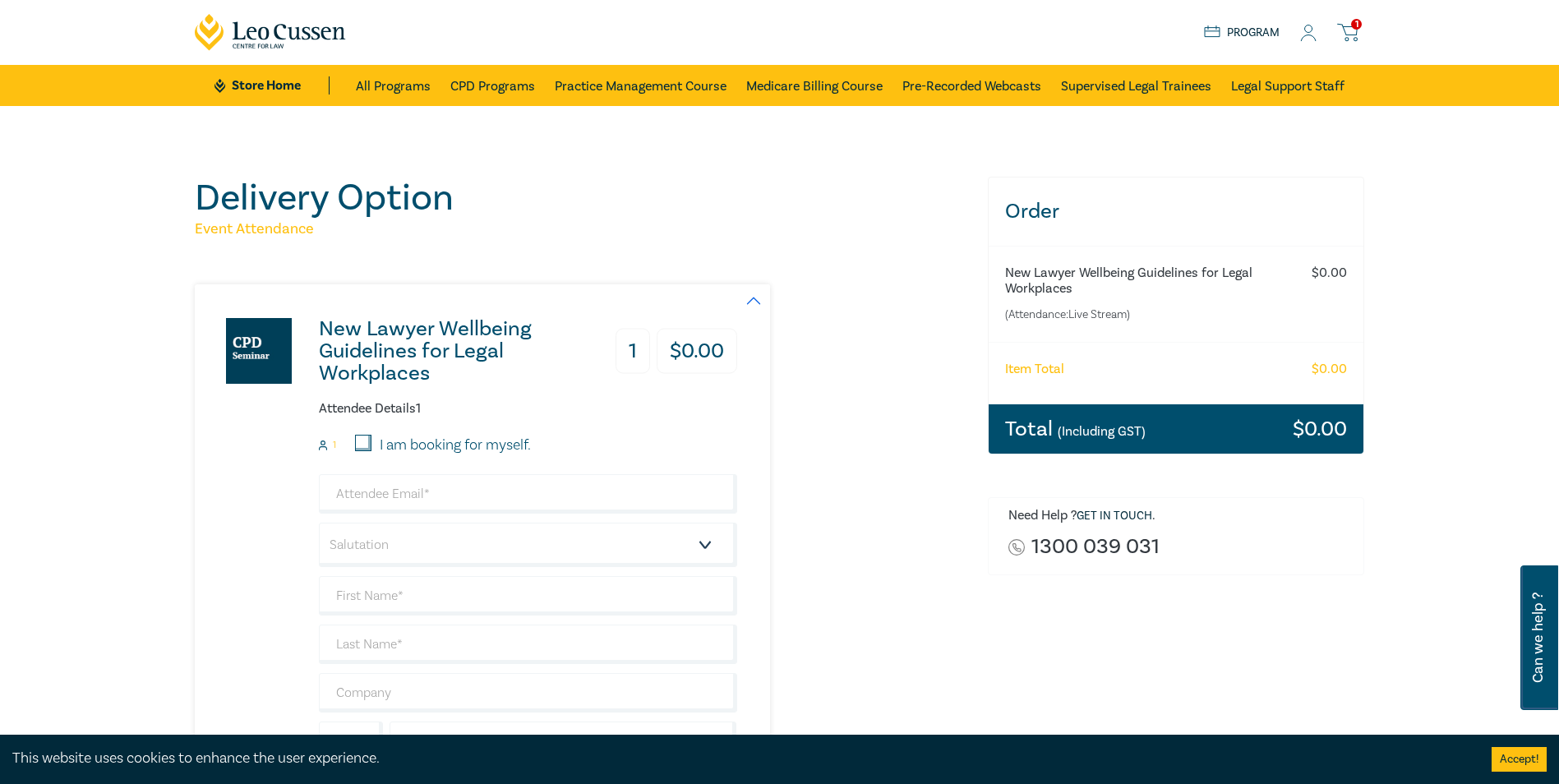
click at [1305, 42] on div "Store Home About us Program 1" at bounding box center [1285, 32] width 161 height 21
click at [1308, 35] on icon at bounding box center [1309, 38] width 14 height 5
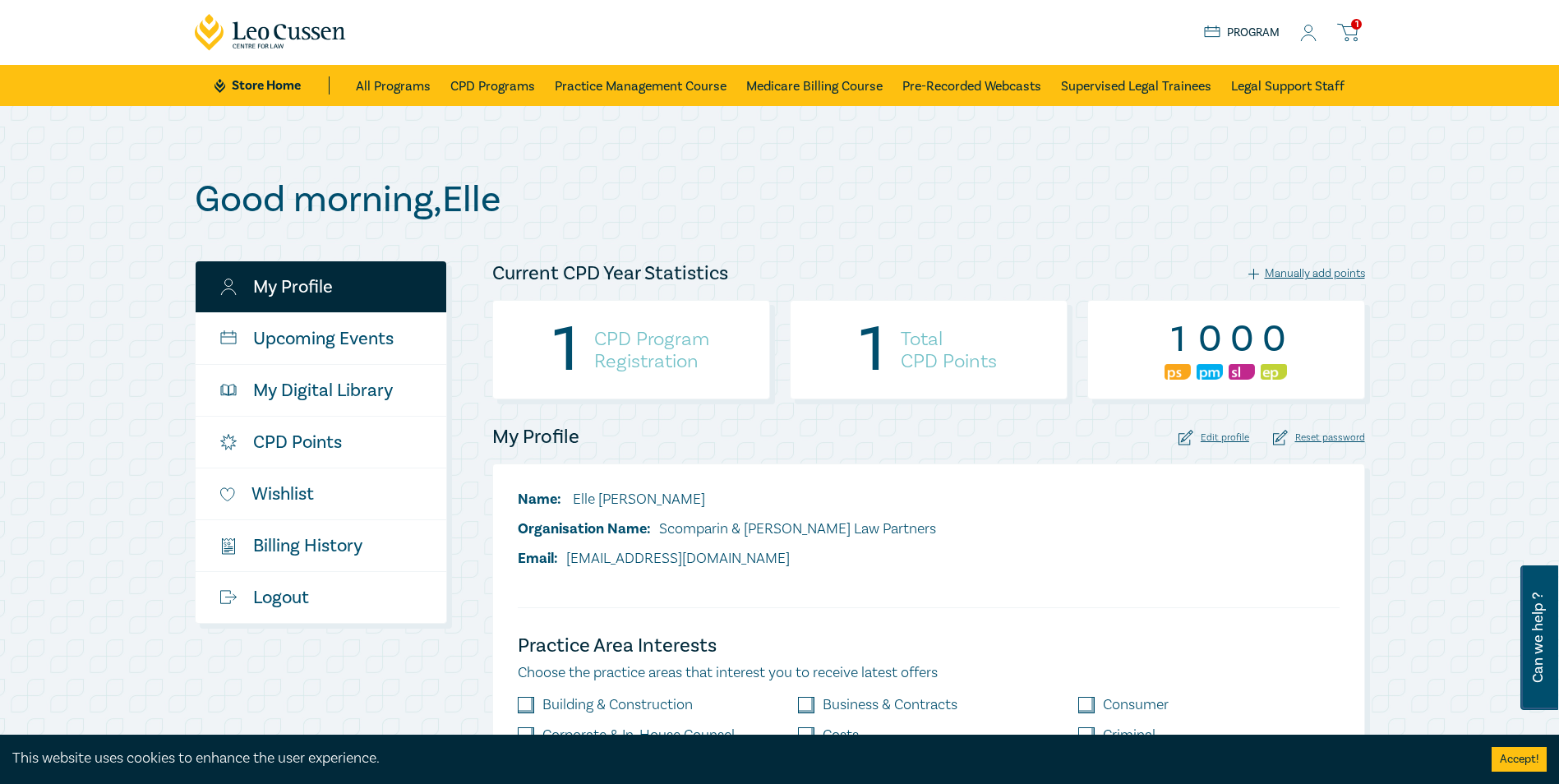
click at [1237, 437] on div "Edit profile" at bounding box center [1214, 437] width 70 height 15
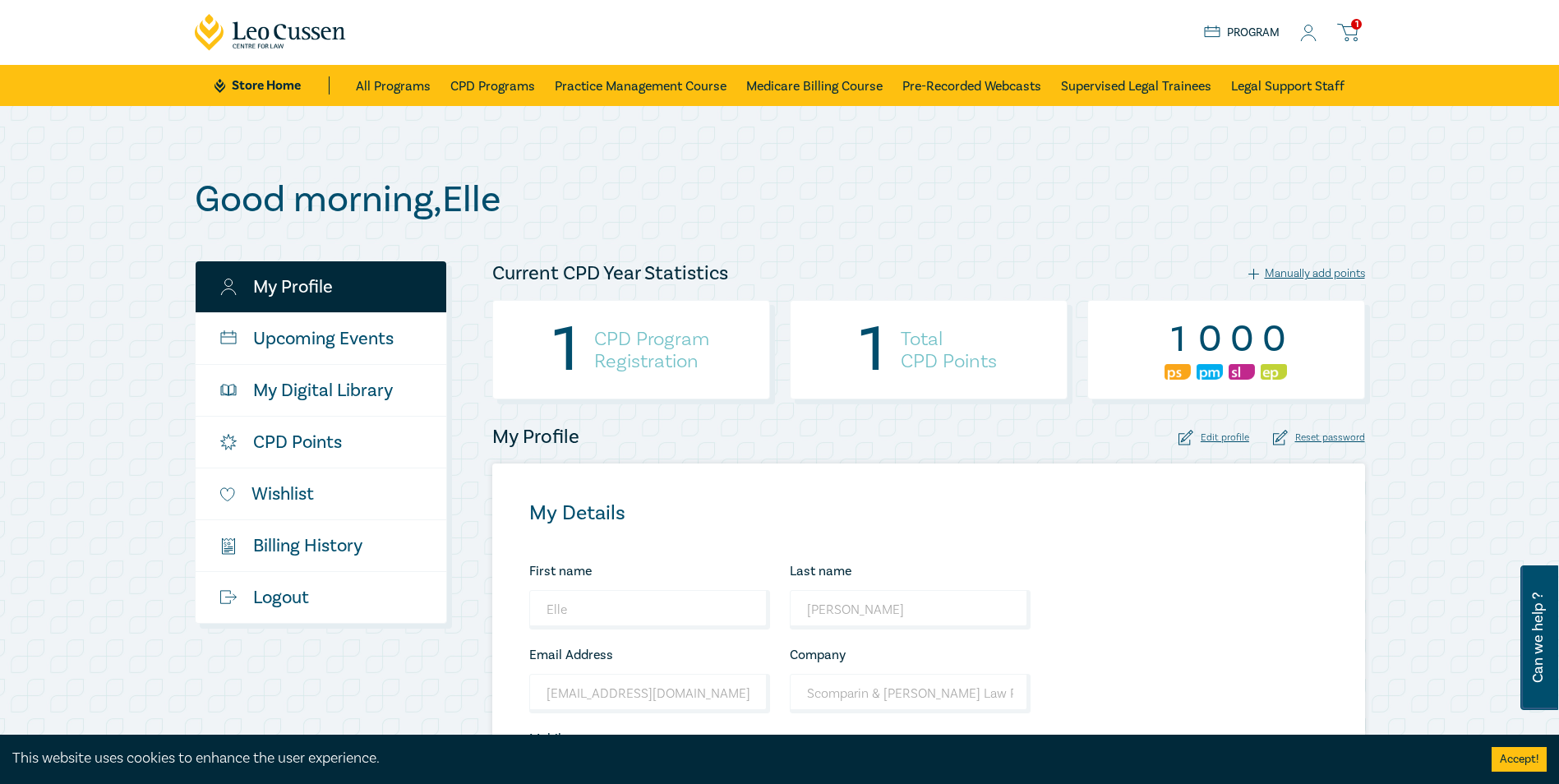
click at [1359, 30] on span "1" at bounding box center [1357, 24] width 11 height 11
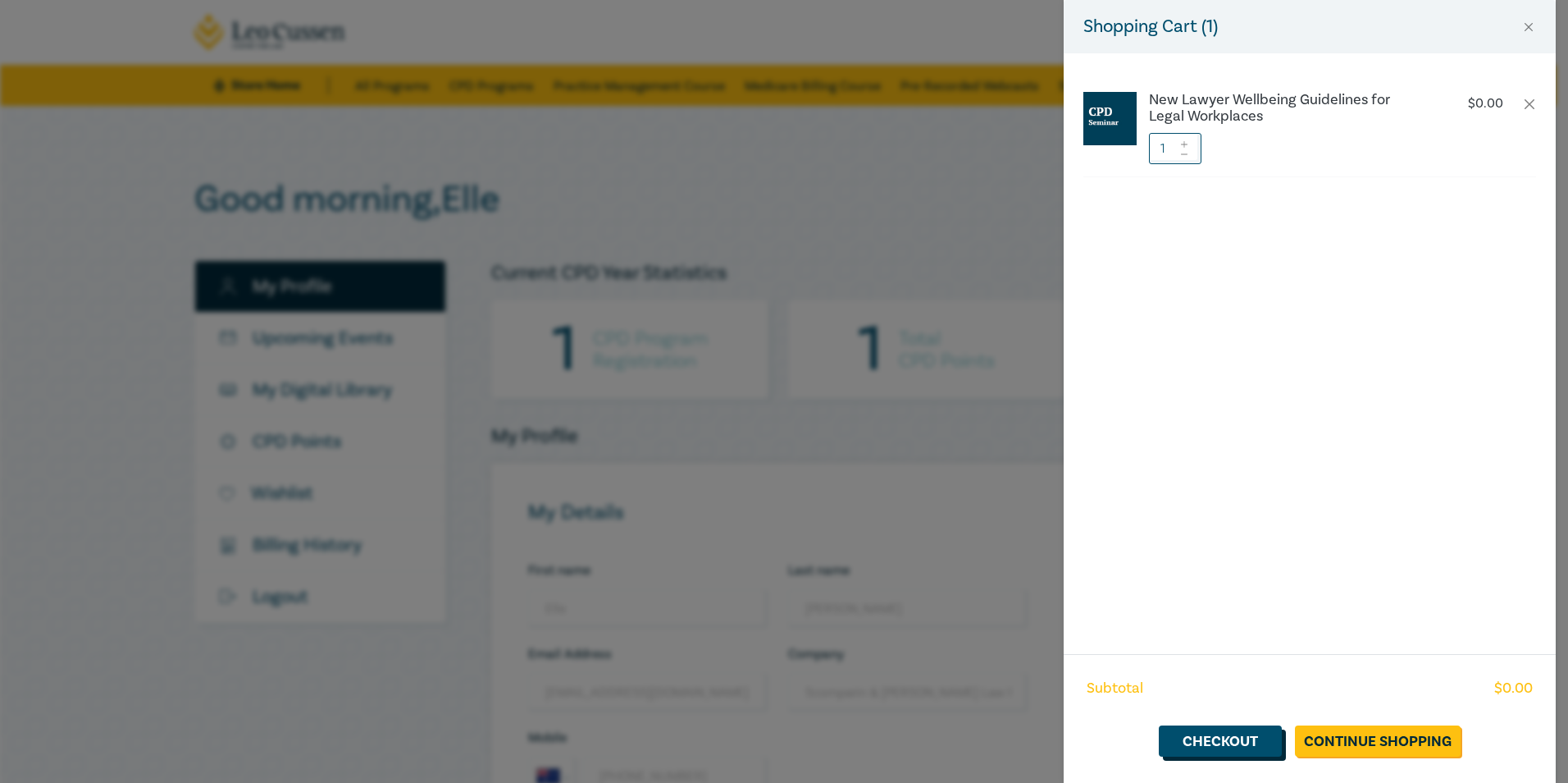
click at [1282, 742] on link "Checkout" at bounding box center [1220, 741] width 123 height 32
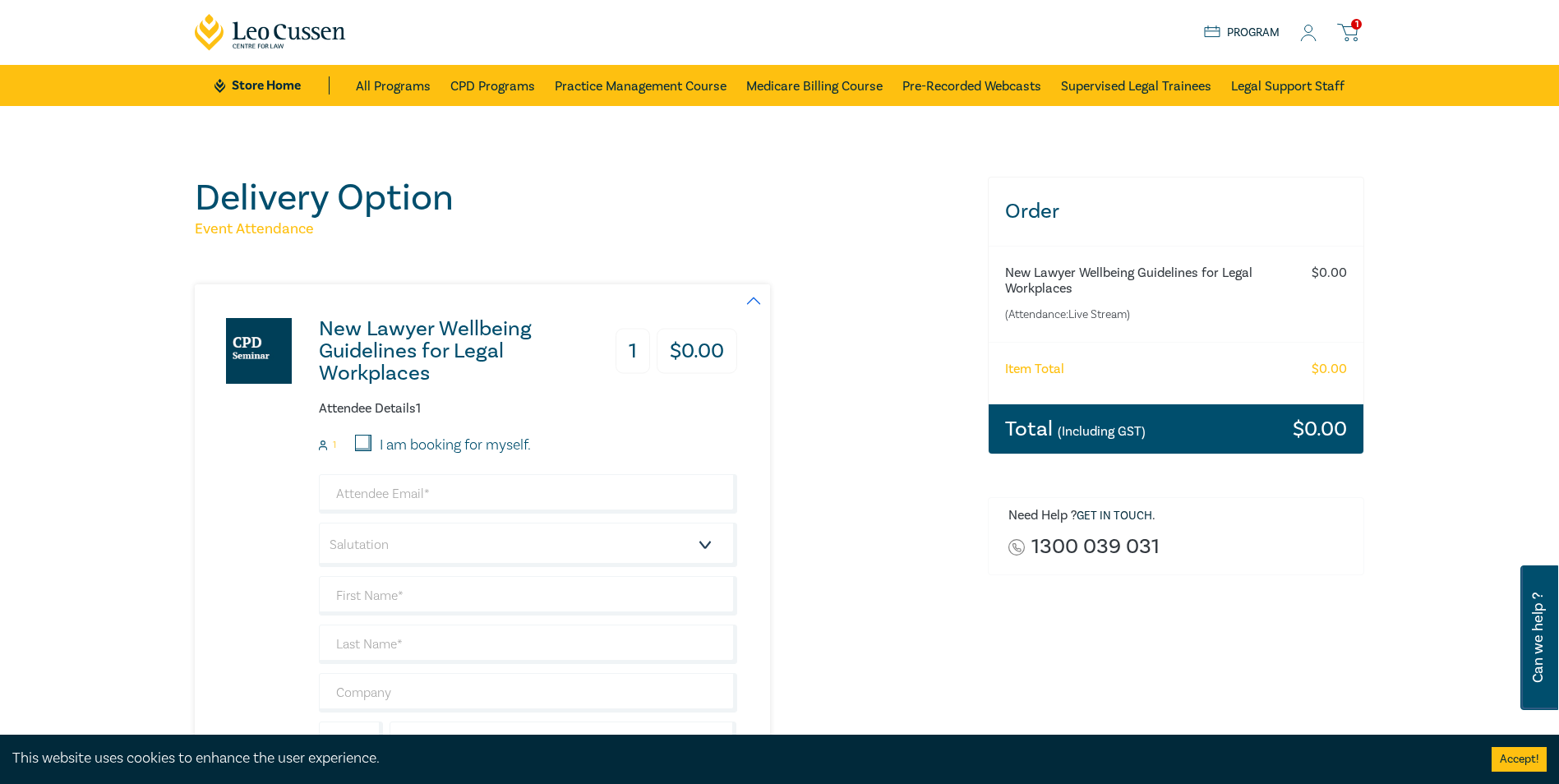
click at [382, 445] on label "I am booking for myself." at bounding box center [456, 446] width 152 height 22
click at [372, 445] on input "I am booking for myself." at bounding box center [363, 443] width 16 height 16
checkbox input "true"
type input "[EMAIL_ADDRESS][DOMAIN_NAME]"
type input "Elle"
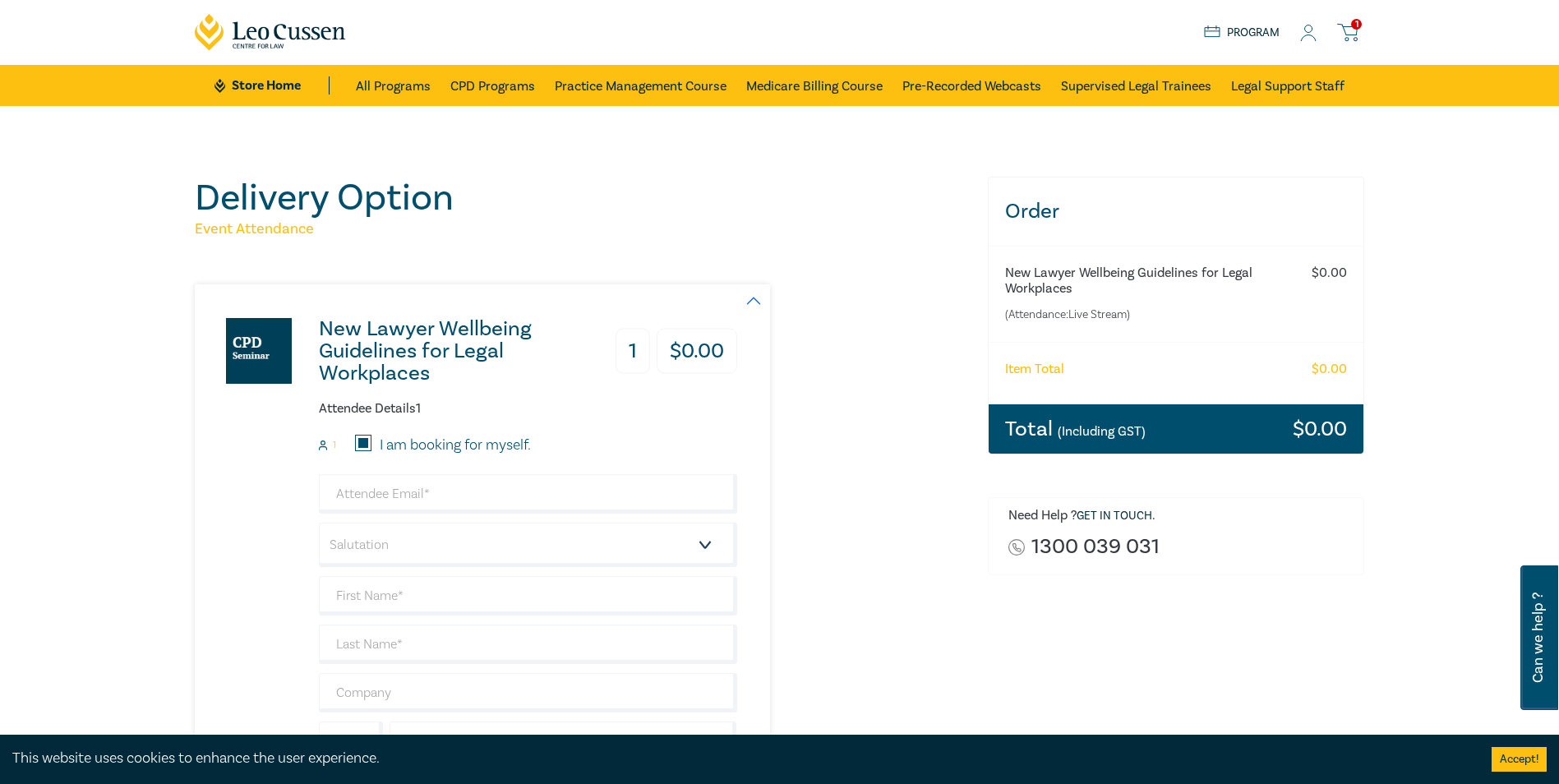
type input "[PERSON_NAME]"
type input "Scomparin & [PERSON_NAME] Law Partners"
type input "407103103"
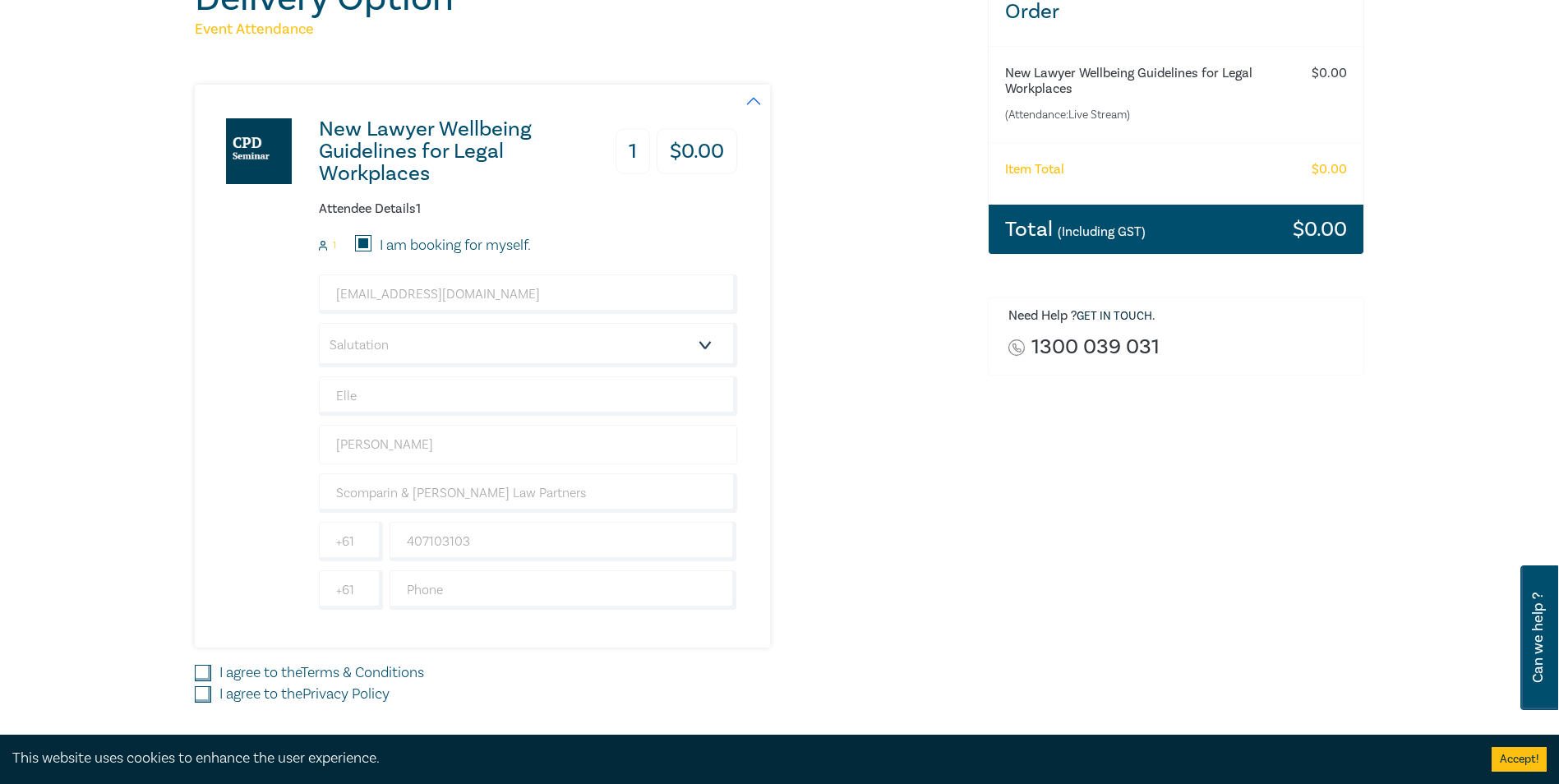
scroll to position [246, 0]
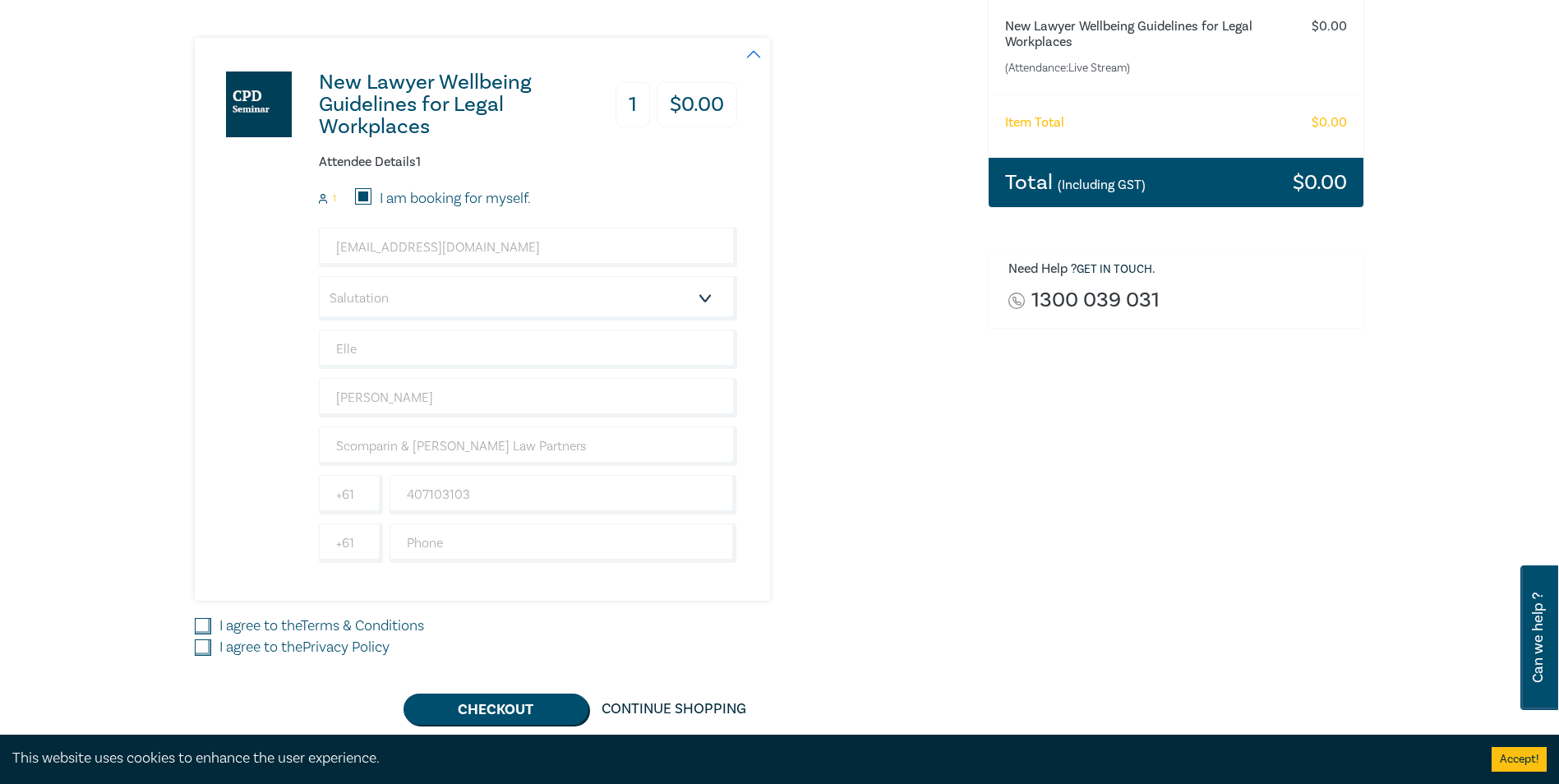
click at [209, 619] on input "I agree to the Terms & Conditions" at bounding box center [203, 626] width 16 height 16
checkbox input "true"
click at [195, 648] on input "I agree to the Privacy Policy" at bounding box center [203, 647] width 16 height 16
checkbox input "true"
click at [519, 707] on button "Checkout" at bounding box center [496, 709] width 185 height 32
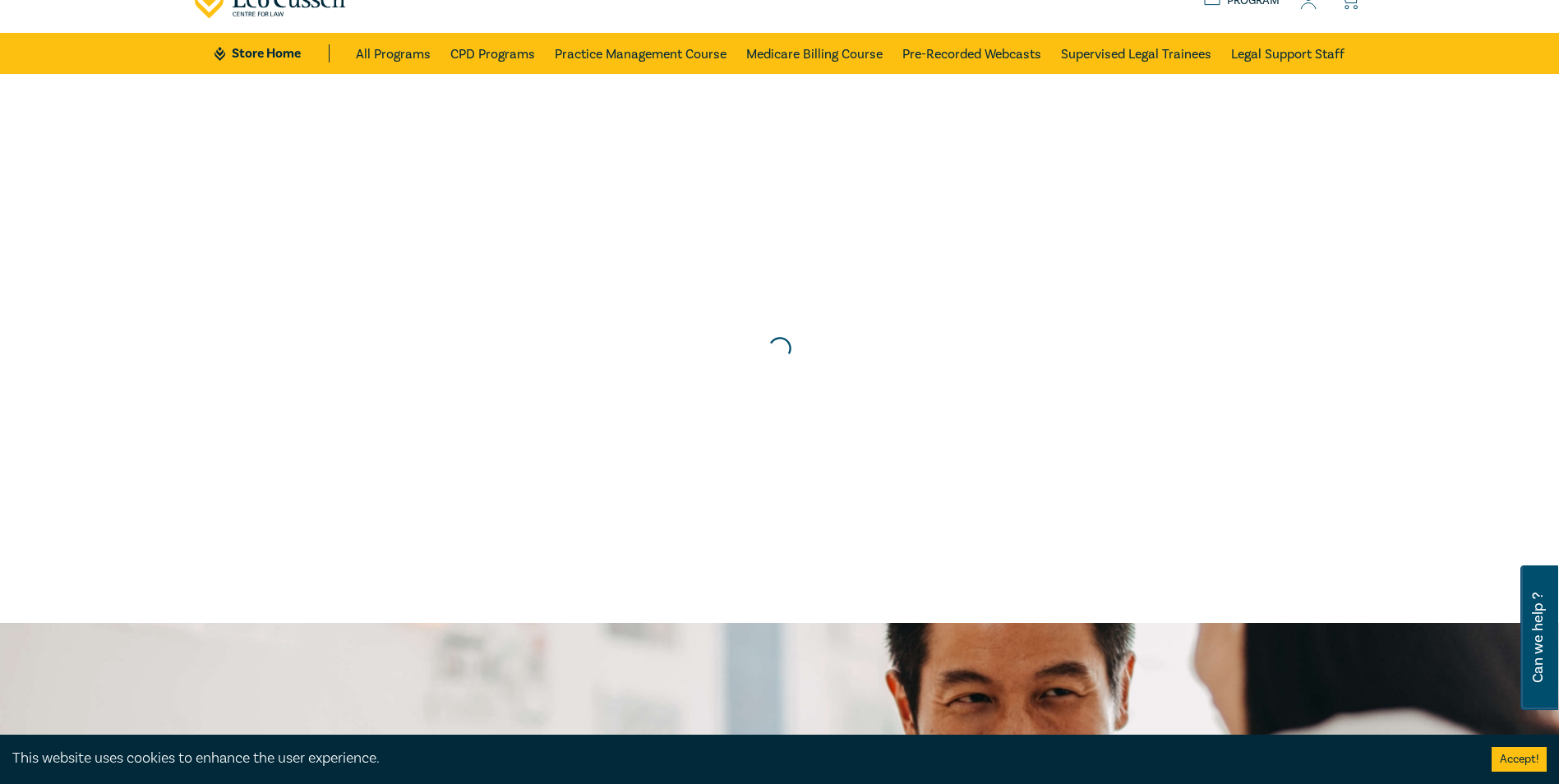
scroll to position [0, 0]
